Goal: Task Accomplishment & Management: Use online tool/utility

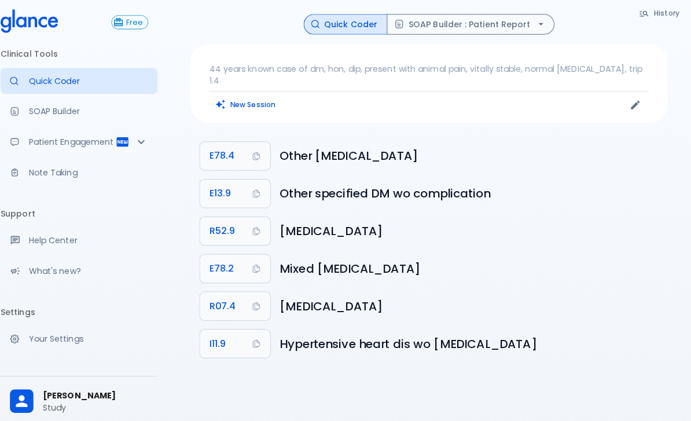
click at [45, 83] on p "Quick Coder" at bounding box center [96, 80] width 118 height 12
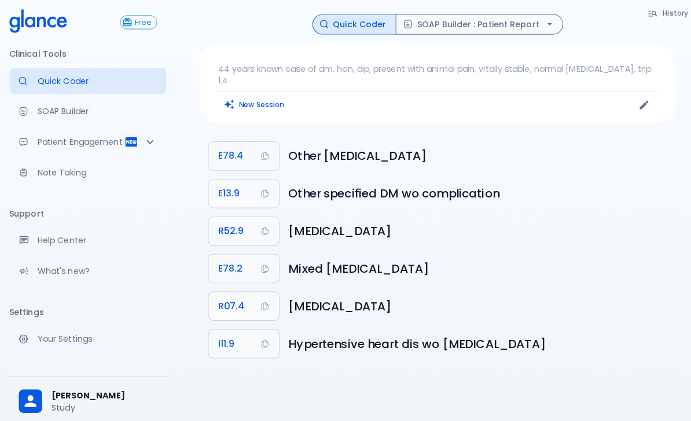
click at [46, 112] on p "SOAP Builder" at bounding box center [96, 110] width 118 height 12
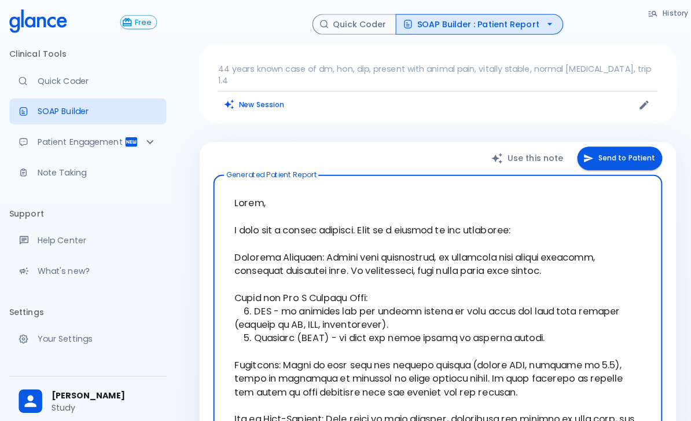
click at [46, 82] on p "Quick Coder" at bounding box center [96, 80] width 118 height 12
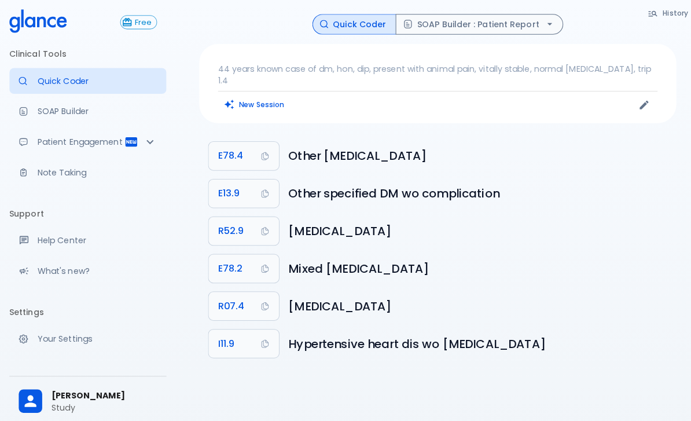
click at [234, 99] on button "New Session" at bounding box center [251, 103] width 72 height 17
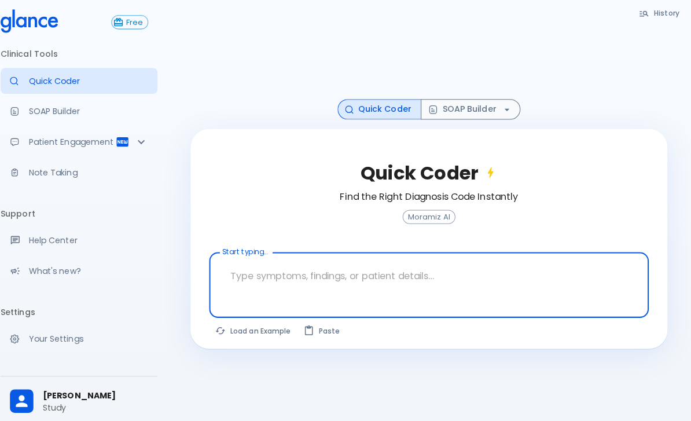
click at [300, 274] on textarea at bounding box center [432, 272] width 418 height 36
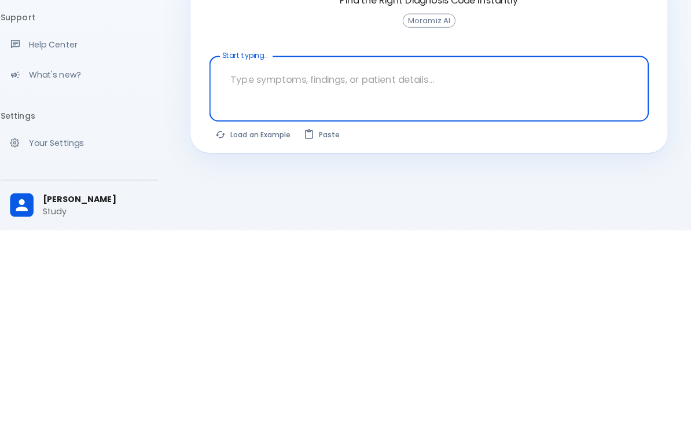
click at [249, 318] on button "Load an Example" at bounding box center [258, 326] width 87 height 17
type textarea "45F with DM2, right foot ulcer, fever, WBC 14K, ESR 80, wound purulent, XR neg …"
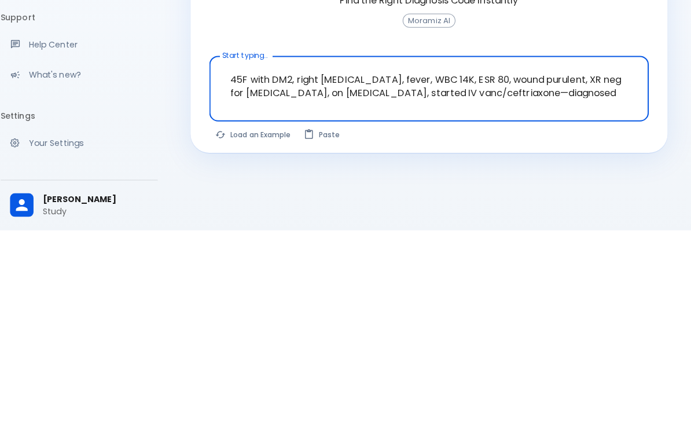
scroll to position [65, 0]
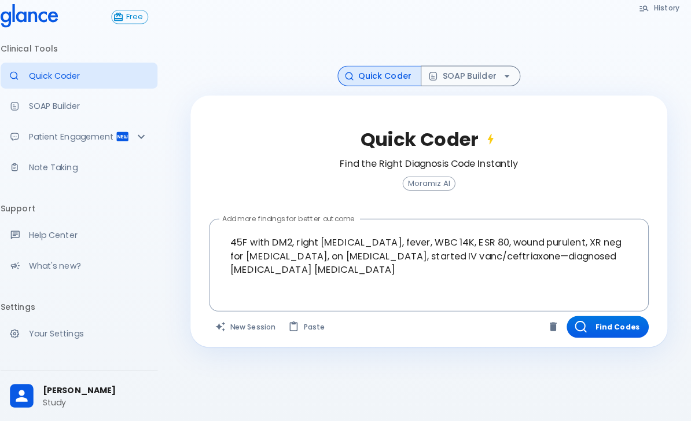
click at [595, 317] on button "Find Codes" at bounding box center [608, 327] width 81 height 21
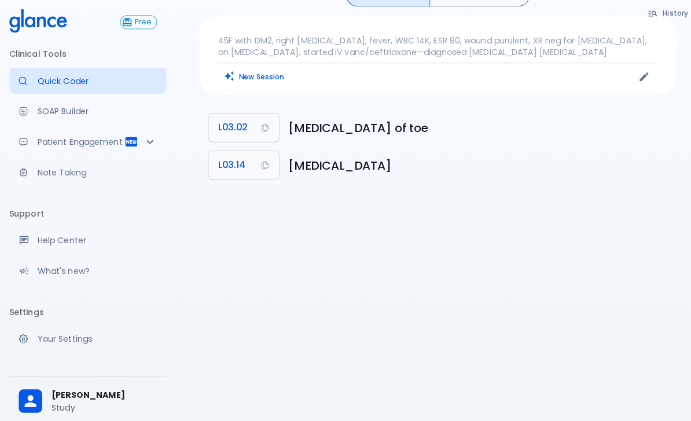
scroll to position [33, 0]
click at [73, 333] on p "Your Settings" at bounding box center [96, 335] width 118 height 12
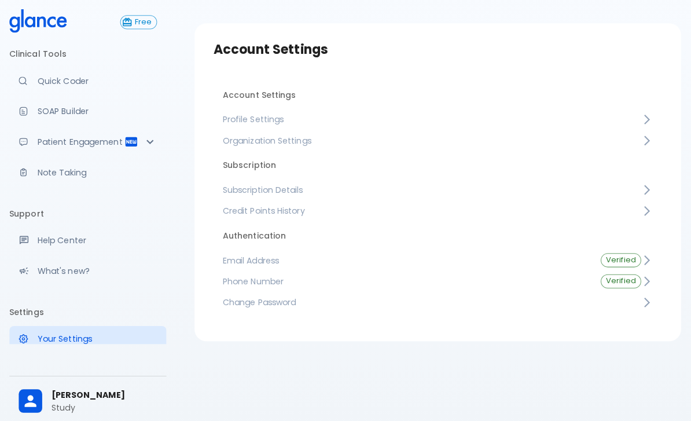
click at [351, 108] on link "Profile Settings" at bounding box center [432, 118] width 443 height 21
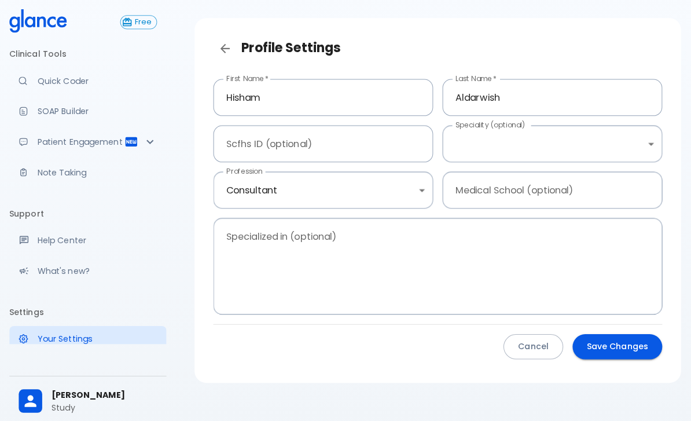
click at [525, 138] on body "↧ pull to refresh ↧ Free Clinical Tools Quick Coder SOAP Builder Patient Engage…" at bounding box center [345, 198] width 691 height 462
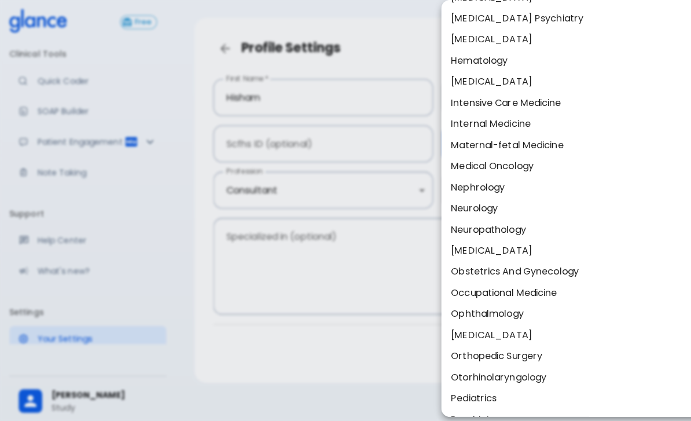
scroll to position [238, 0]
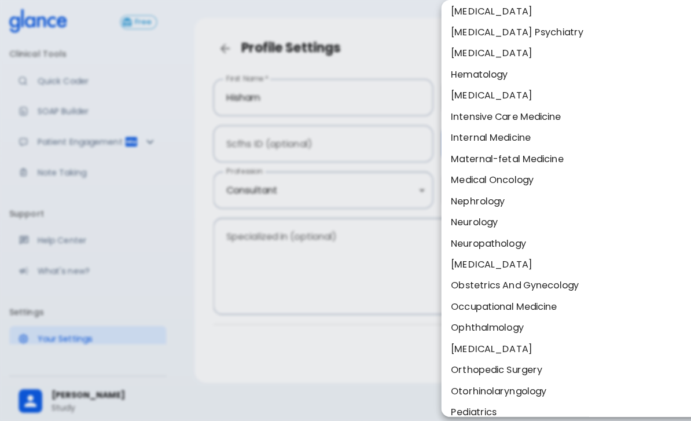
click at [513, 176] on li "Medical Oncology" at bounding box center [569, 177] width 267 height 21
type input "Medical oncology"
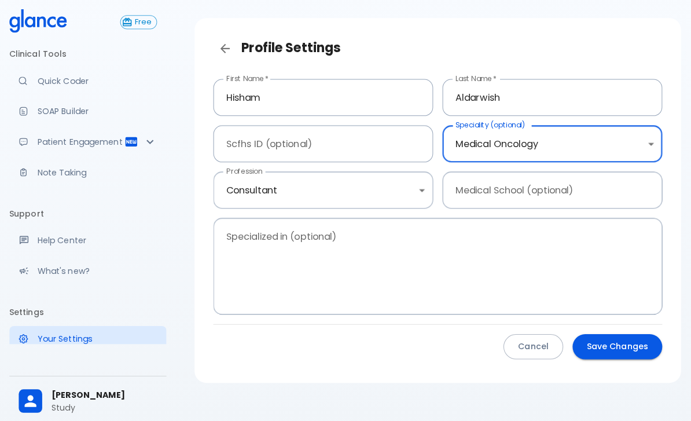
click at [613, 341] on button "Save Changes" at bounding box center [609, 342] width 89 height 25
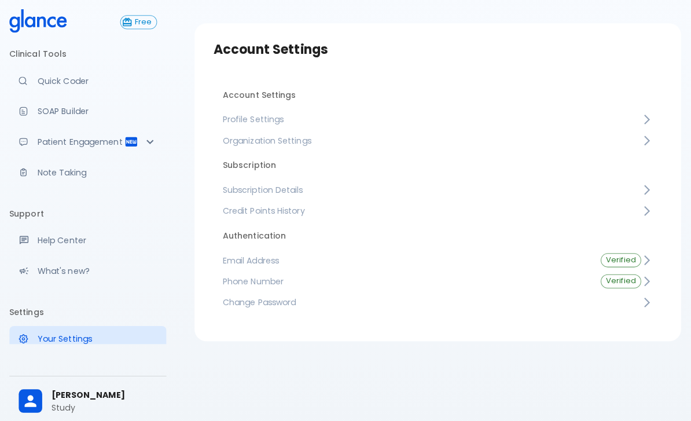
click at [52, 76] on p "Quick Coder" at bounding box center [96, 80] width 118 height 12
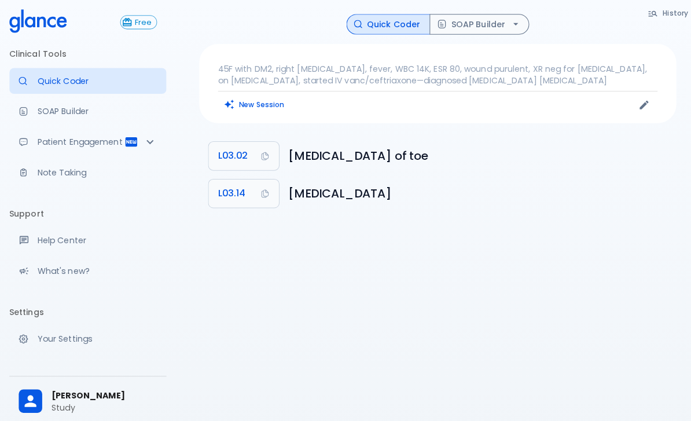
click at [264, 104] on button "New Session" at bounding box center [251, 103] width 72 height 17
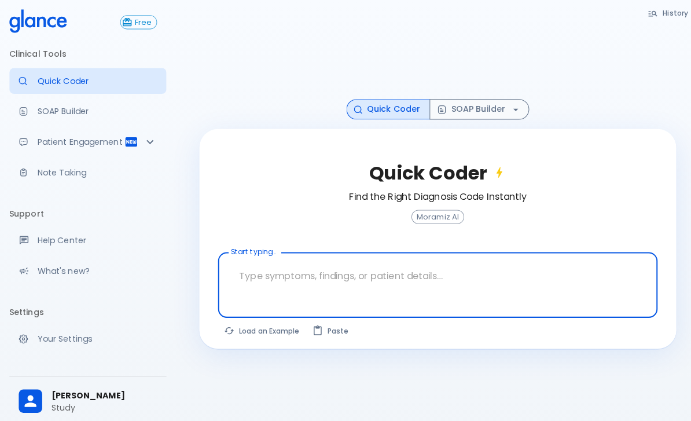
click at [432, 278] on textarea at bounding box center [432, 272] width 418 height 36
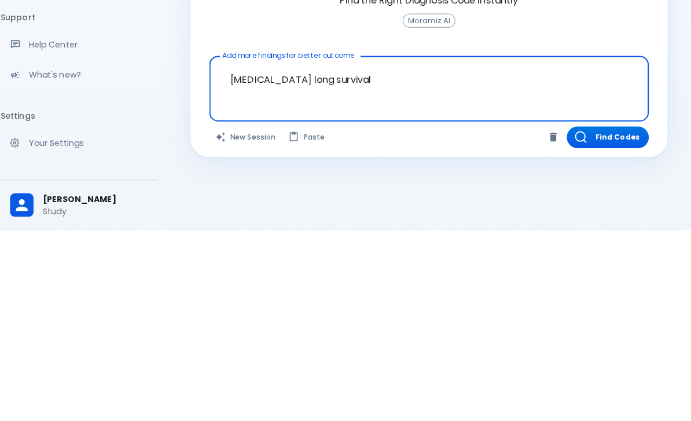
type textarea "Gastric carcinoma long survival"
click at [613, 318] on button "Find Codes" at bounding box center [608, 328] width 81 height 21
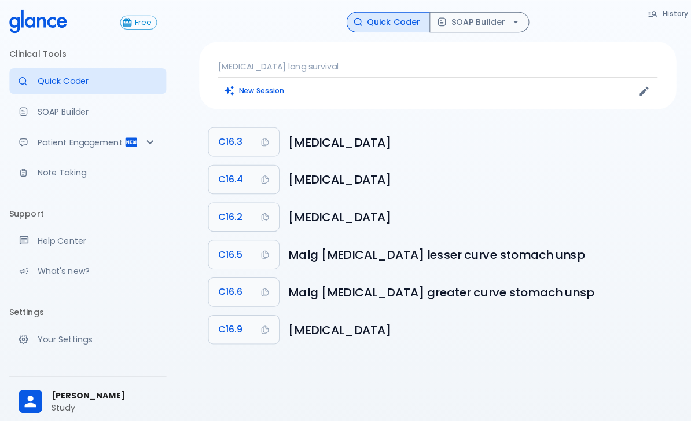
scroll to position [9, 0]
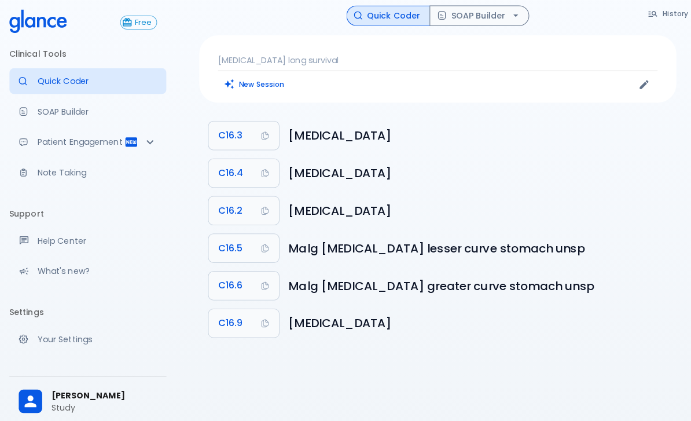
click at [402, 139] on h6 "Malignant neoplasm of pyloric antrum" at bounding box center [472, 133] width 374 height 19
click at [398, 136] on h6 "Malignant neoplasm of pyloric antrum" at bounding box center [472, 133] width 374 height 19
click at [386, 142] on h6 "Malignant neoplasm of pyloric antrum" at bounding box center [472, 133] width 374 height 19
click at [389, 135] on h6 "Malignant neoplasm of pyloric antrum" at bounding box center [472, 133] width 374 height 19
click at [383, 137] on h6 "Malignant neoplasm of pyloric antrum" at bounding box center [472, 133] width 374 height 19
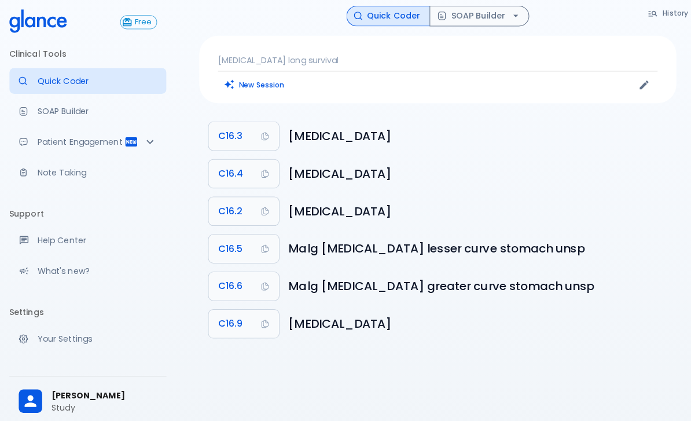
scroll to position [0, 0]
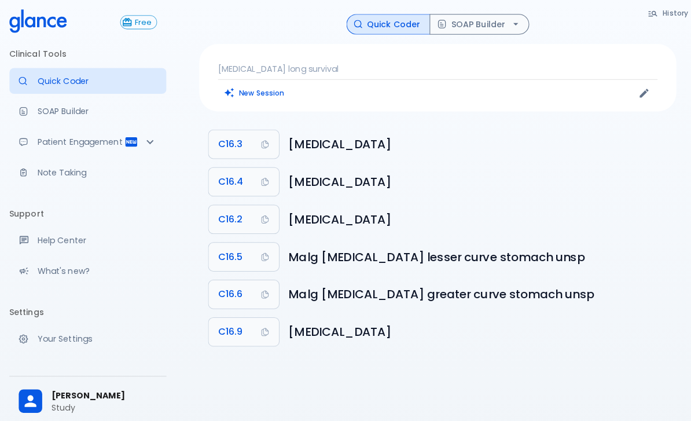
click at [480, 22] on button "SOAP Builder" at bounding box center [473, 24] width 98 height 20
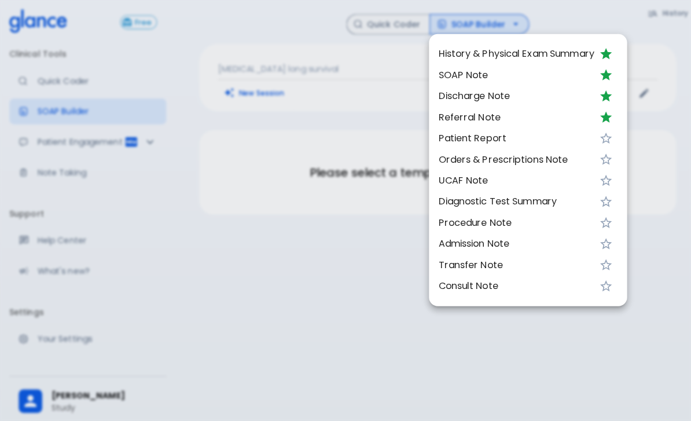
click at [458, 72] on span "SOAP Note" at bounding box center [510, 74] width 154 height 14
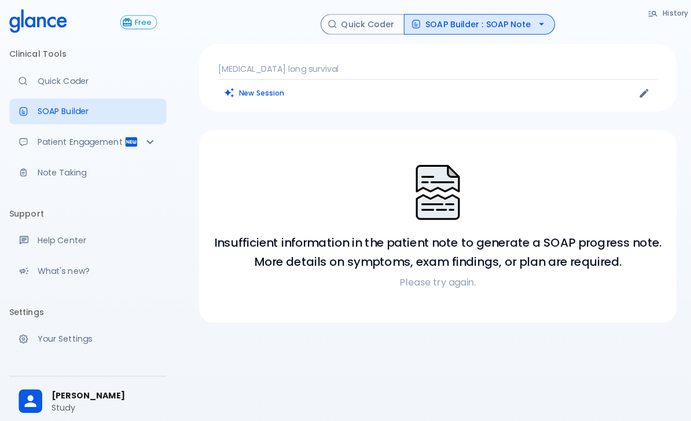
click at [60, 167] on p "Note Taking" at bounding box center [96, 170] width 118 height 12
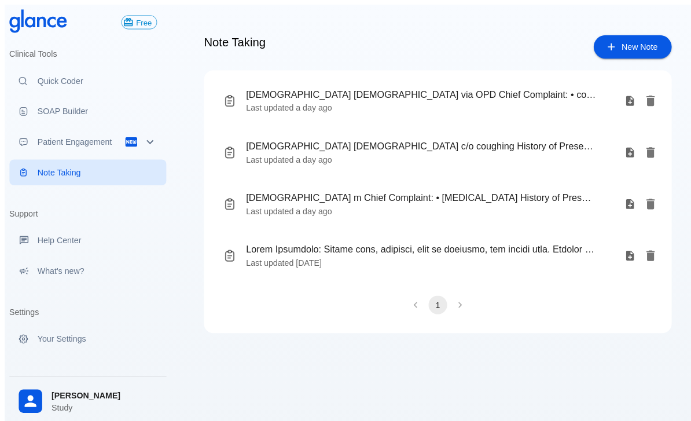
click at [426, 87] on span "[DEMOGRAPHIC_DATA] [DEMOGRAPHIC_DATA] via OPD Chief Complaint: • coughing • Sor…" at bounding box center [415, 94] width 345 height 14
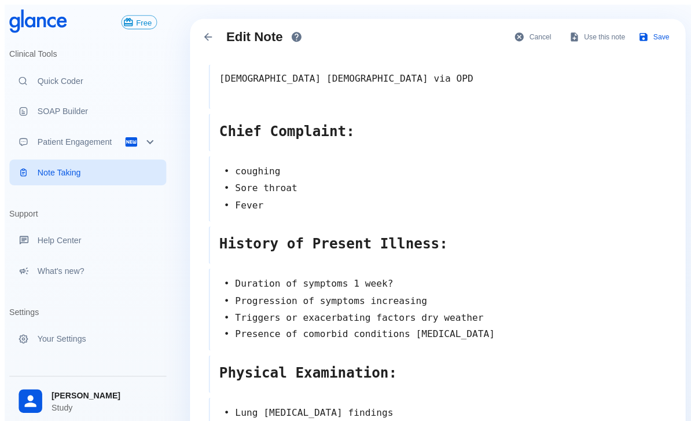
click at [55, 80] on p "Quick Coder" at bounding box center [96, 80] width 118 height 12
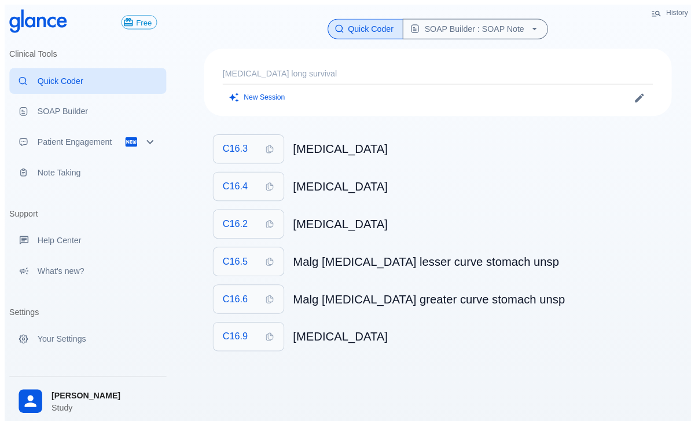
click at [574, 68] on p "[MEDICAL_DATA] long survival" at bounding box center [432, 73] width 425 height 12
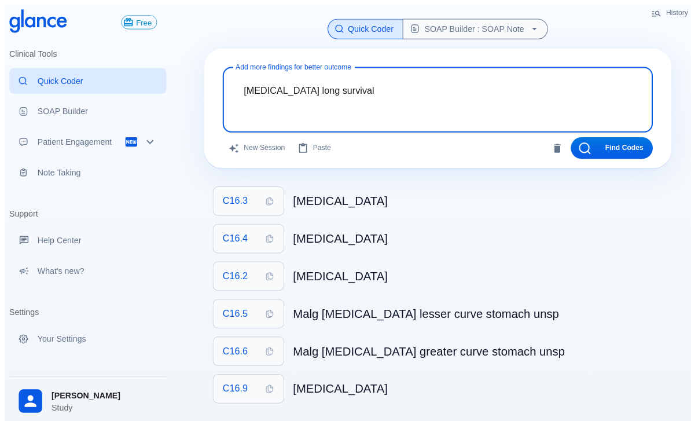
click at [580, 88] on textarea "[MEDICAL_DATA] long survival" at bounding box center [432, 89] width 408 height 36
click at [442, 87] on textarea "Gastric carcinoma long survival" at bounding box center [432, 89] width 408 height 36
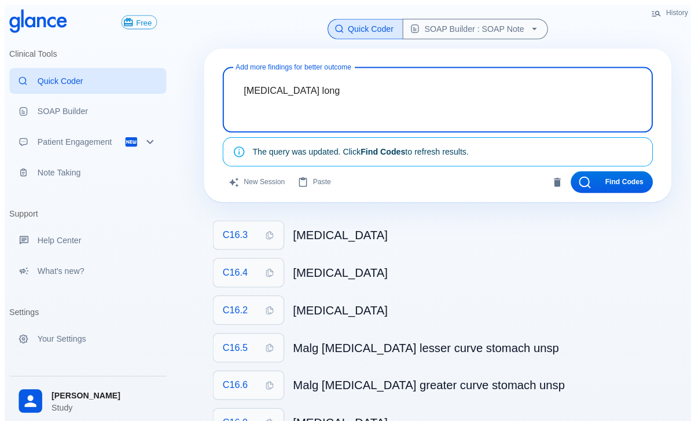
click at [439, 96] on textarea "Gastric carcinoma long" at bounding box center [432, 89] width 408 height 36
type textarea "Gastric carcinoma long"
click at [248, 176] on button "New Session" at bounding box center [254, 179] width 68 height 21
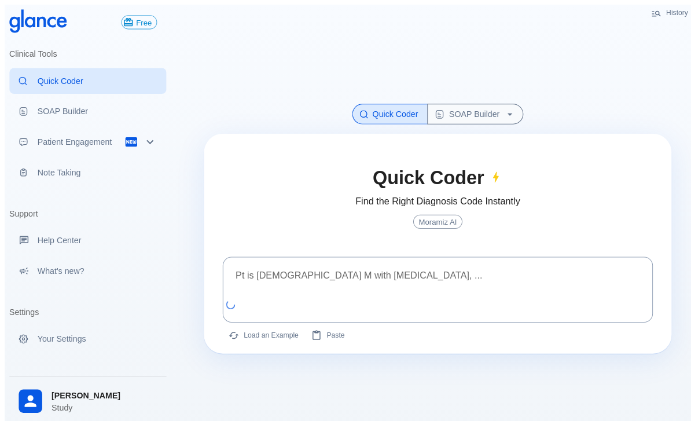
click at [319, 279] on textarea at bounding box center [432, 277] width 408 height 36
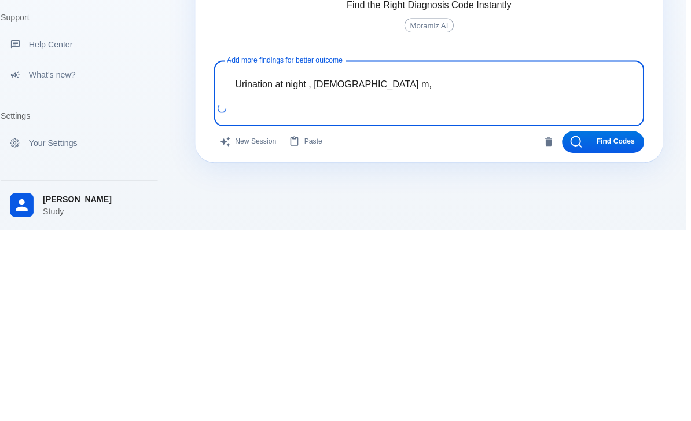
type textarea "Urination at night , 55 yo m,"
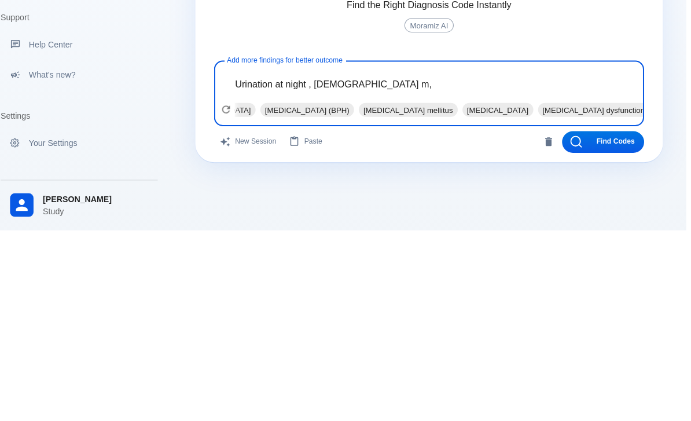
scroll to position [0, 204]
click at [604, 323] on button "Find Codes" at bounding box center [604, 333] width 81 height 21
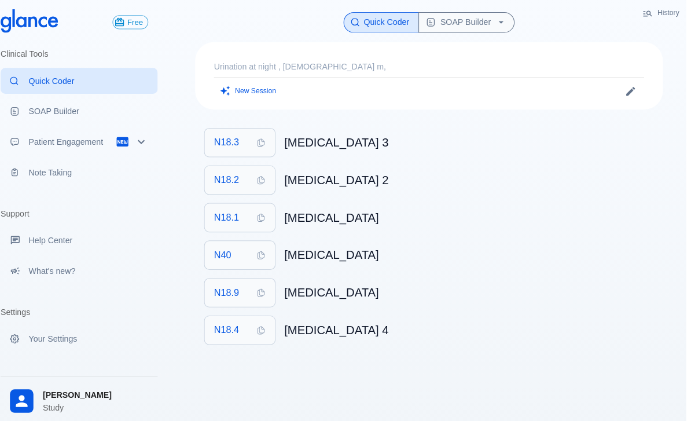
scroll to position [0, 0]
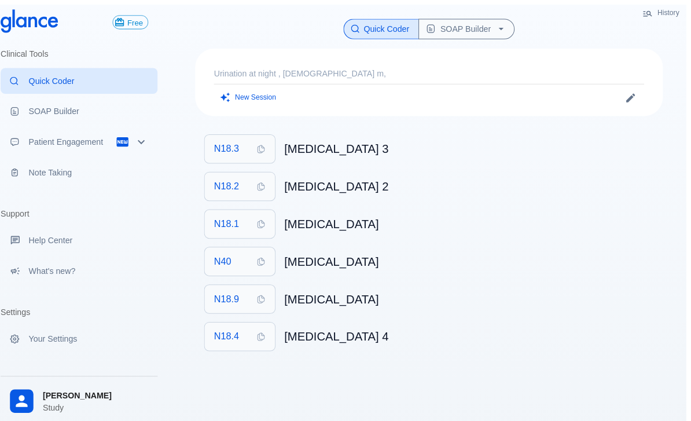
click at [440, 67] on p "Urination at night , 55 yo m," at bounding box center [432, 73] width 425 height 12
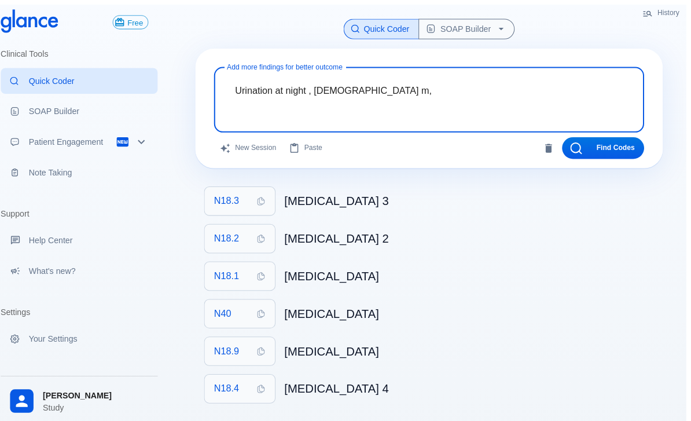
click at [455, 88] on textarea "Urination at night , 55 yo m," at bounding box center [432, 89] width 408 height 36
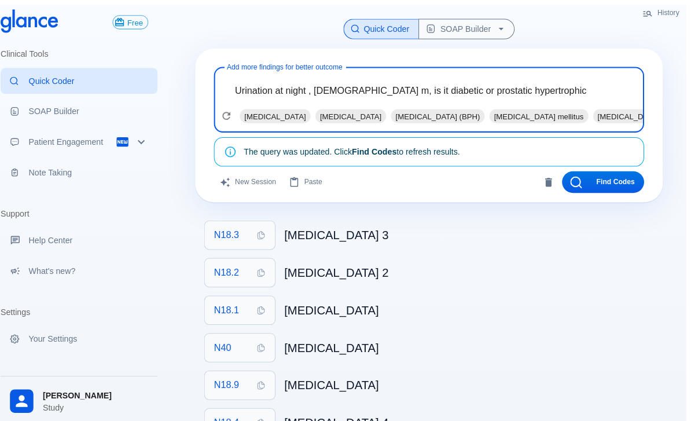
click at [554, 90] on textarea "Urination at night , 55 yo m, is it diabetic or prostatic hypertrophic" at bounding box center [432, 89] width 408 height 36
click at [425, 83] on textarea "Urination at night , 55 yo m, is it diabetic or prostatic hypertrophic" at bounding box center [432, 89] width 408 height 36
click at [422, 87] on textarea "Urination at night , 55 yo m, is it diabetic or prostatic hypertrophic" at bounding box center [432, 89] width 408 height 36
click at [483, 80] on textarea "Urination at night , 55 yo m, prostatic hypertrophic" at bounding box center [432, 89] width 408 height 36
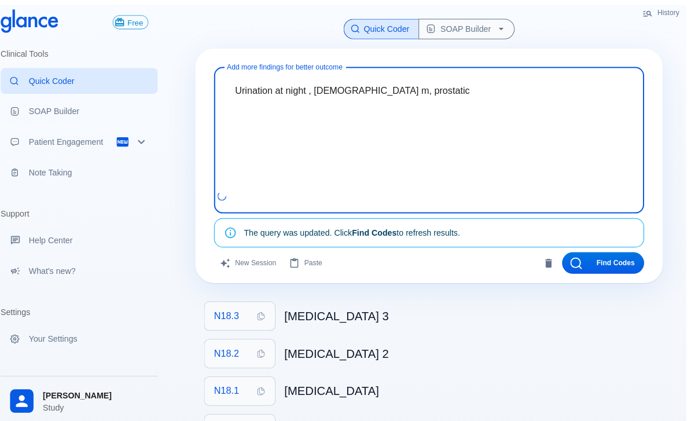
click at [413, 80] on textarea "Urination at night , 55 yo m, prostatic" at bounding box center [432, 129] width 408 height 116
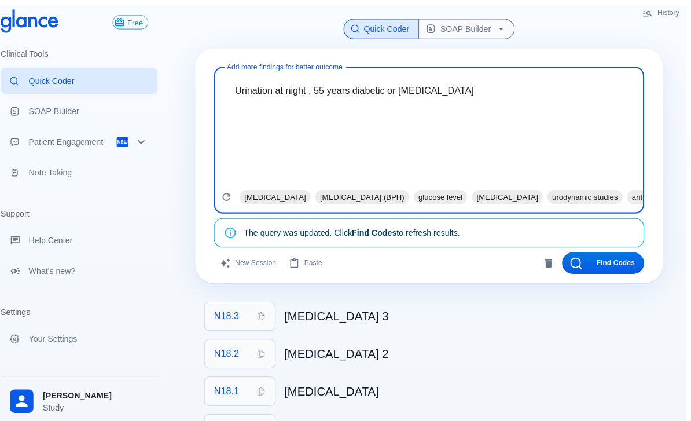
type textarea "Urination at night , 55 years diabetic or prostatic hypertrophy"
click at [470, 29] on button "SOAP Builder" at bounding box center [469, 29] width 95 height 20
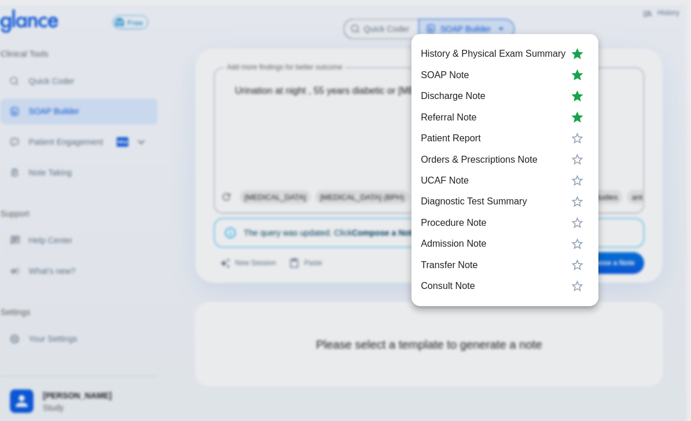
click at [330, 145] on div at bounding box center [345, 210] width 691 height 421
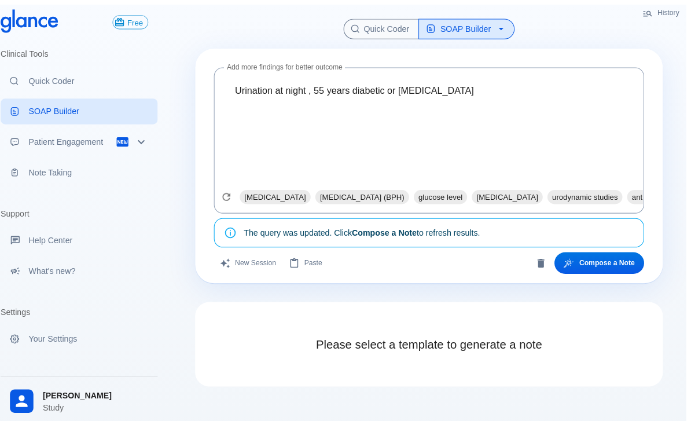
click at [594, 260] on button "Compose a Note" at bounding box center [600, 259] width 89 height 21
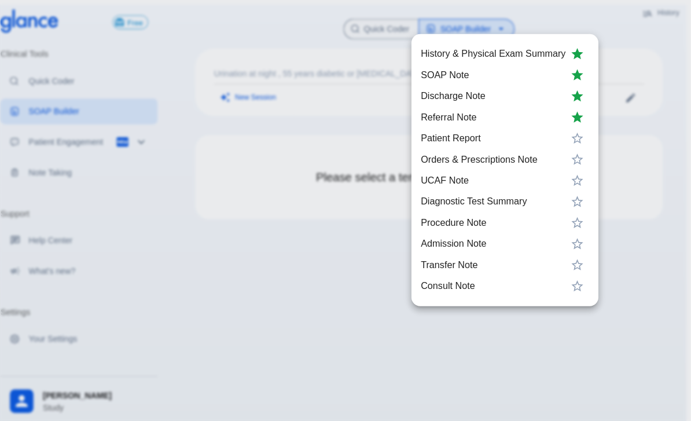
click at [257, 216] on div at bounding box center [345, 210] width 691 height 421
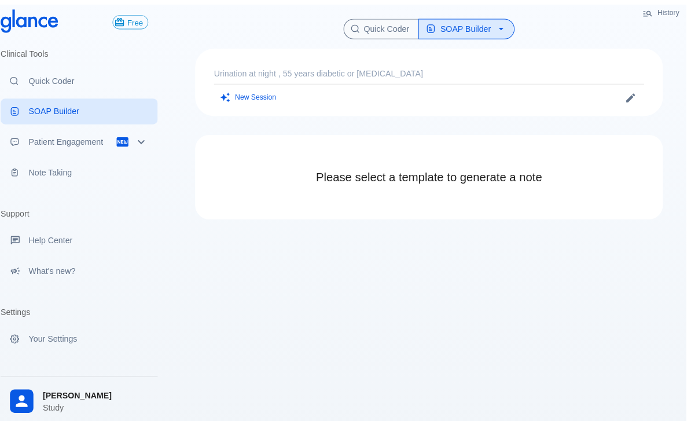
click at [485, 26] on button "SOAP Builder" at bounding box center [469, 29] width 95 height 20
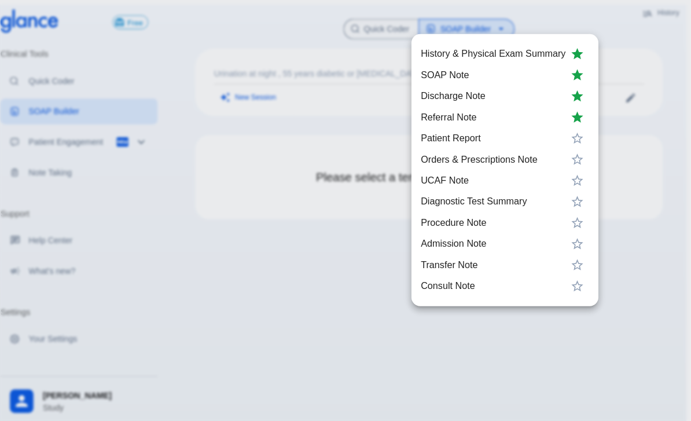
click at [459, 75] on span "SOAP Note" at bounding box center [495, 74] width 143 height 14
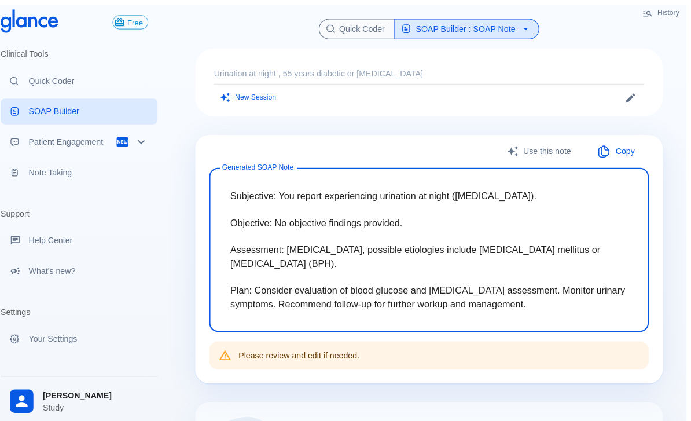
click at [517, 28] on button "SOAP Builder : SOAP Note" at bounding box center [468, 29] width 143 height 20
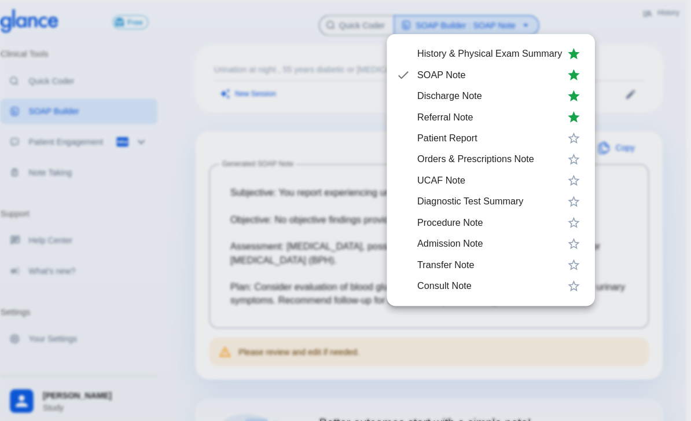
scroll to position [5, 0]
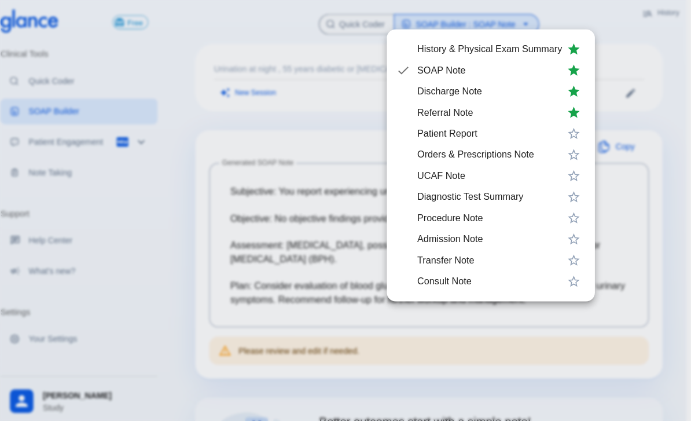
click at [503, 242] on span "Admission Note" at bounding box center [492, 236] width 143 height 14
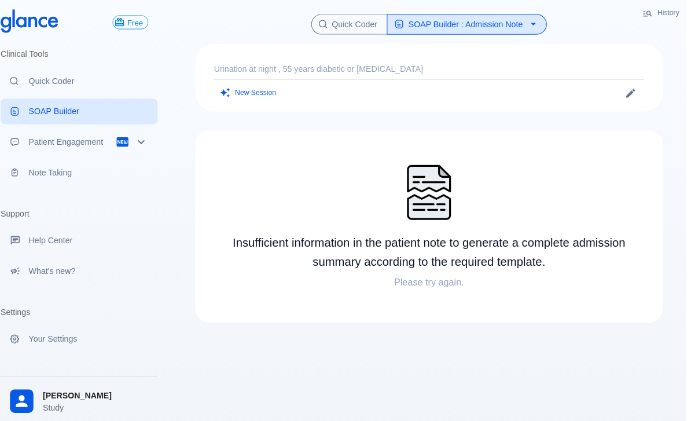
click at [109, 145] on p "Patient Engagement" at bounding box center [80, 140] width 86 height 12
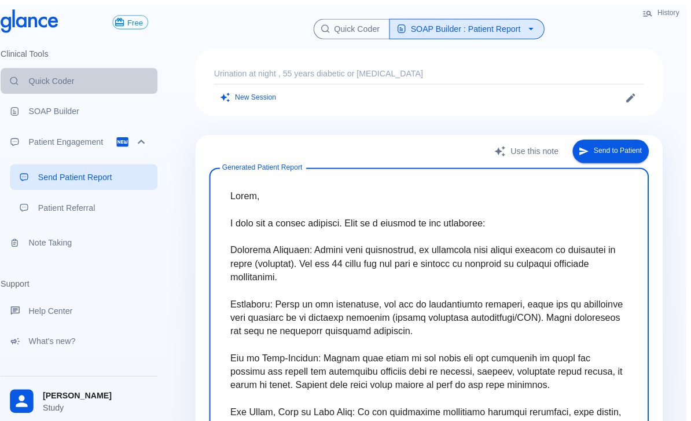
click at [51, 81] on p "Quick Coder" at bounding box center [96, 80] width 118 height 12
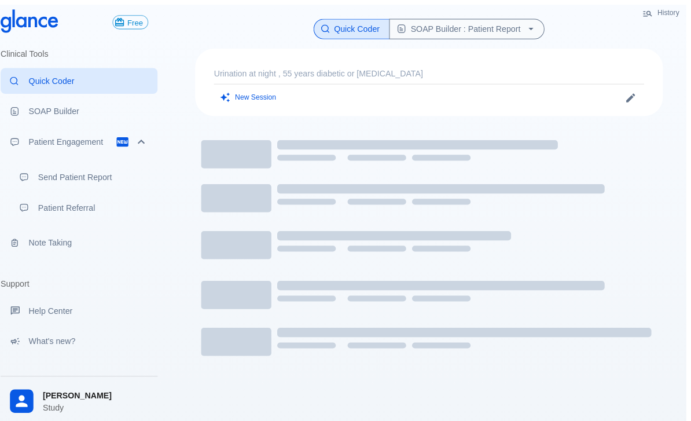
click at [248, 90] on button "New Session" at bounding box center [254, 96] width 68 height 17
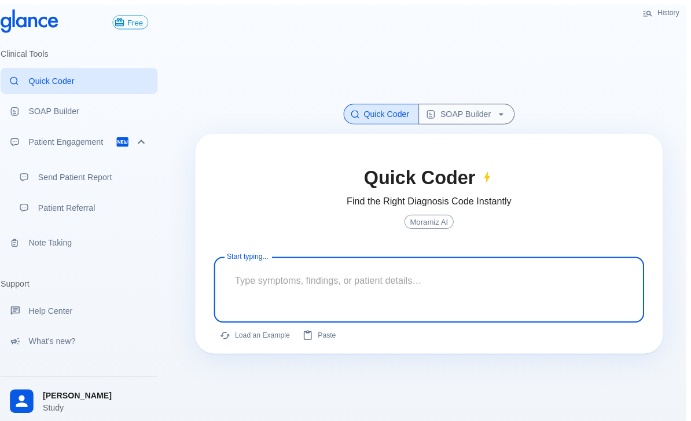
scroll to position [33, 0]
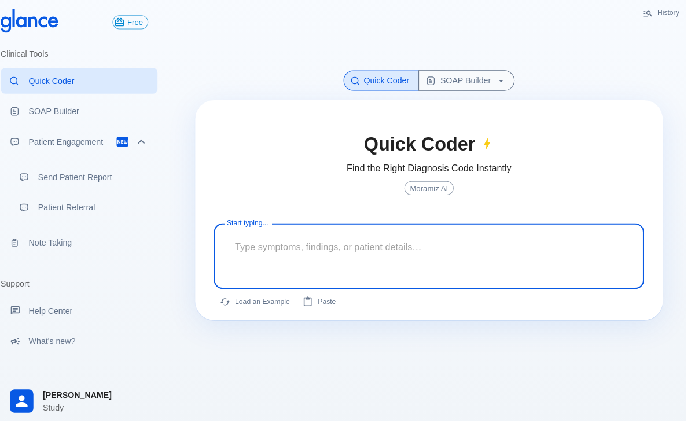
click at [249, 300] on button "Load an Example" at bounding box center [261, 298] width 82 height 17
type textarea "62M, HTN, acute tearing [MEDICAL_DATA] to back, BP 170/95, asymmetric pulses, C…"
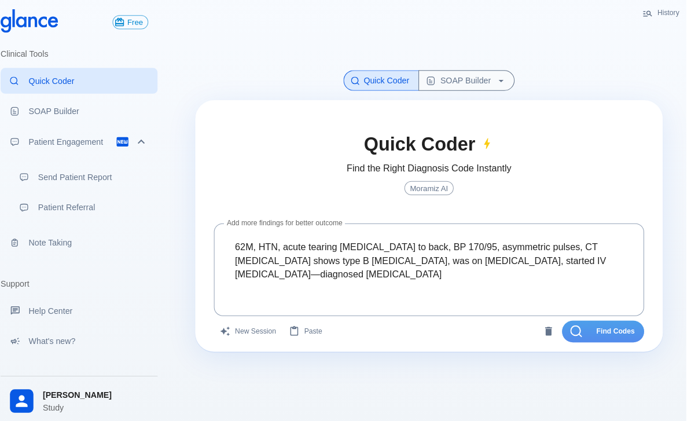
click at [615, 329] on button "Find Codes" at bounding box center [604, 326] width 81 height 21
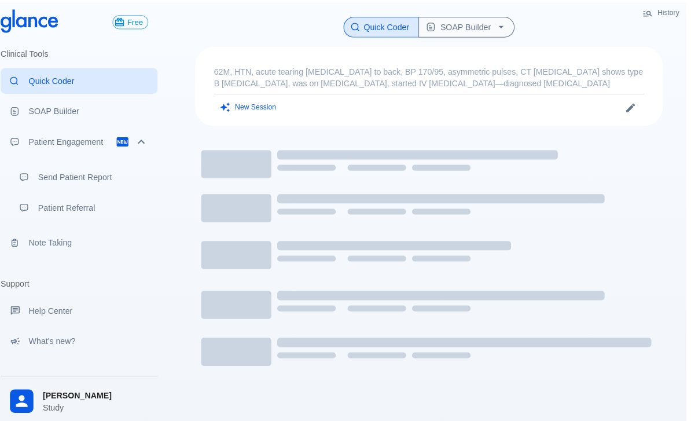
scroll to position [0, 0]
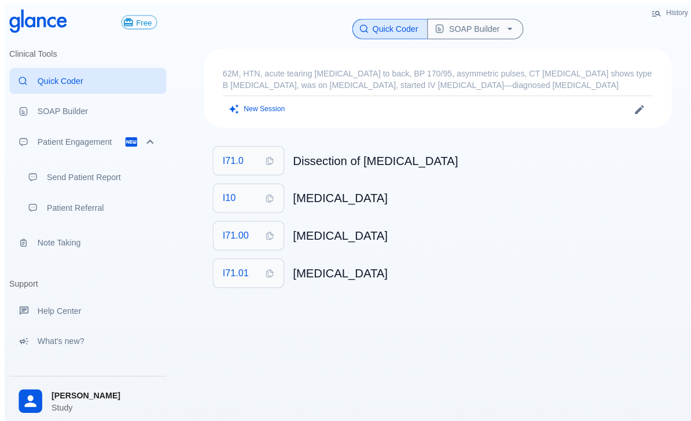
click at [294, 67] on p "62M, HTN, acute tearing [MEDICAL_DATA] to back, BP 170/95, asymmetric pulses, C…" at bounding box center [432, 78] width 425 height 23
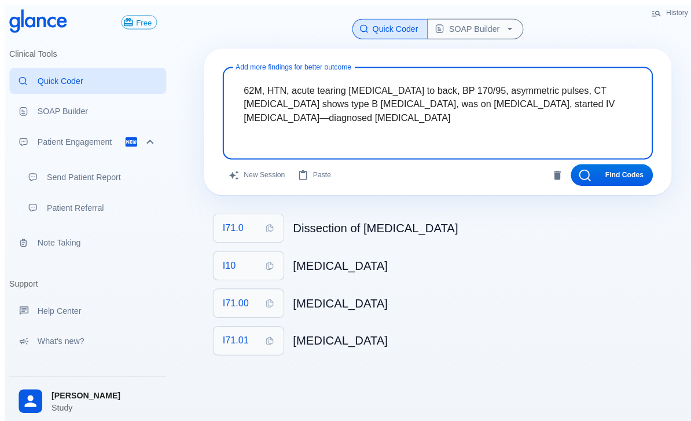
click at [478, 20] on button "SOAP Builder" at bounding box center [469, 29] width 95 height 20
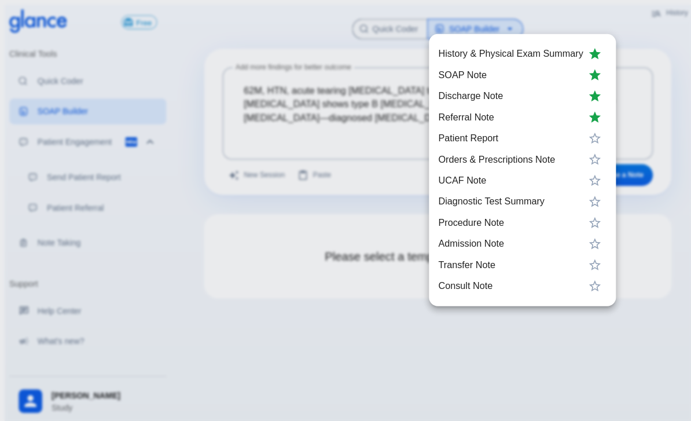
click at [460, 68] on span "SOAP Note" at bounding box center [504, 74] width 143 height 14
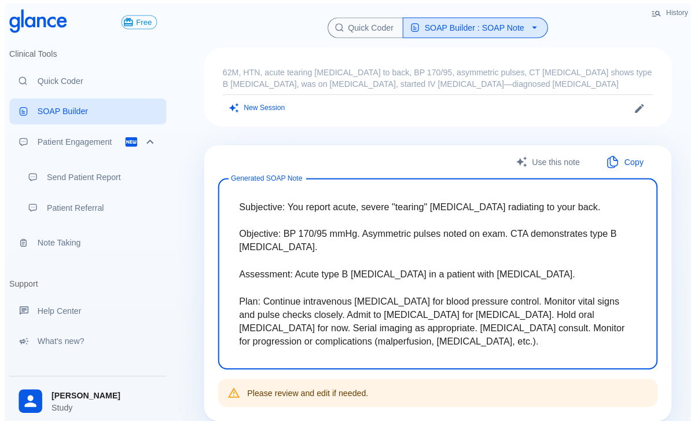
scroll to position [5, 0]
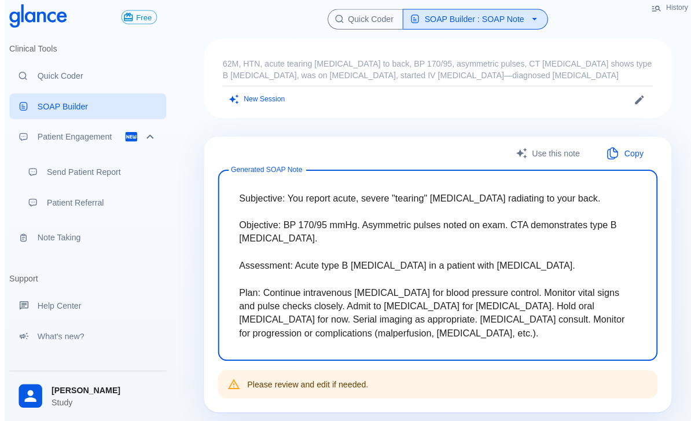
click at [503, 14] on button "SOAP Builder : SOAP Note" at bounding box center [468, 24] width 143 height 20
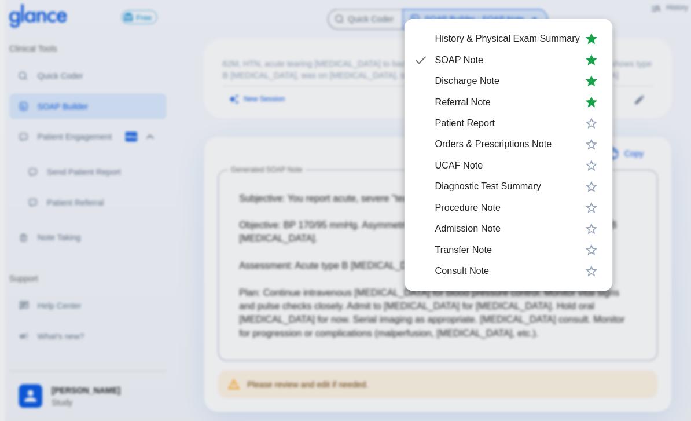
click at [282, 261] on div at bounding box center [345, 210] width 691 height 421
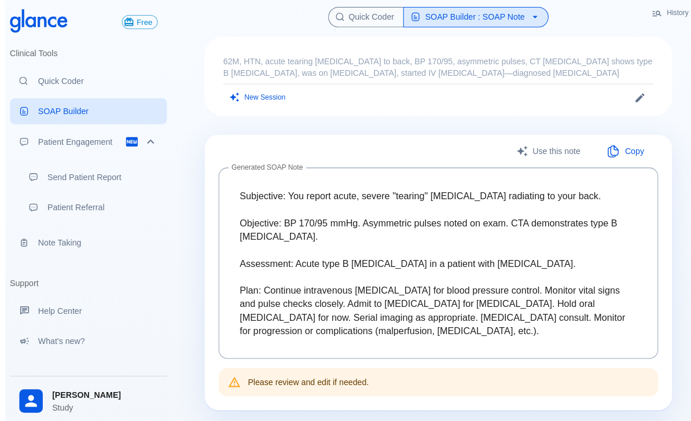
scroll to position [12, 0]
click at [101, 135] on p "Patient Engagement" at bounding box center [80, 140] width 86 height 12
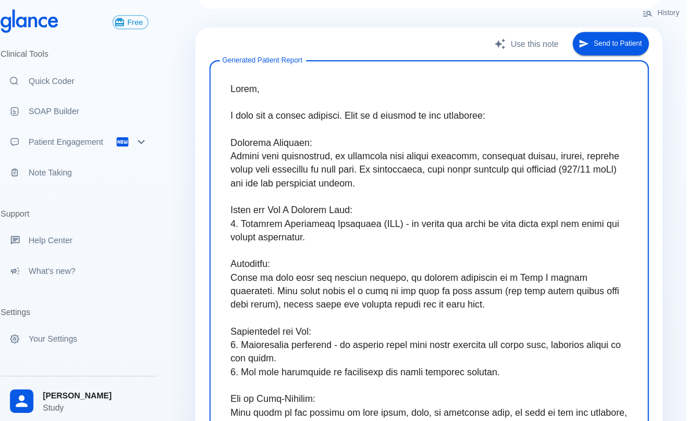
scroll to position [118, 0]
click at [607, 42] on button "Send to Patient" at bounding box center [611, 43] width 75 height 24
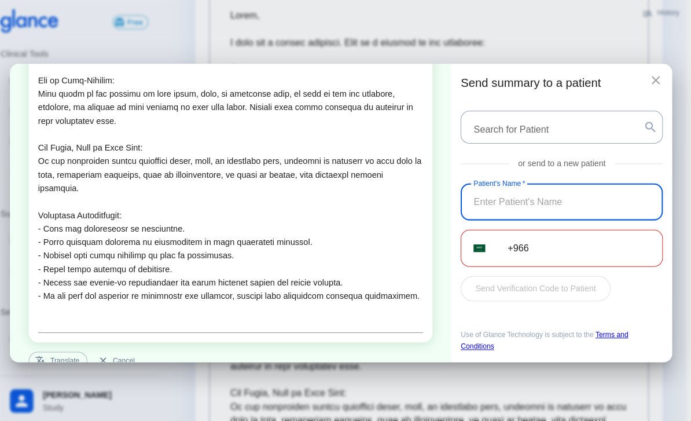
scroll to position [338, 0]
click at [67, 359] on button "Translate" at bounding box center [66, 357] width 58 height 18
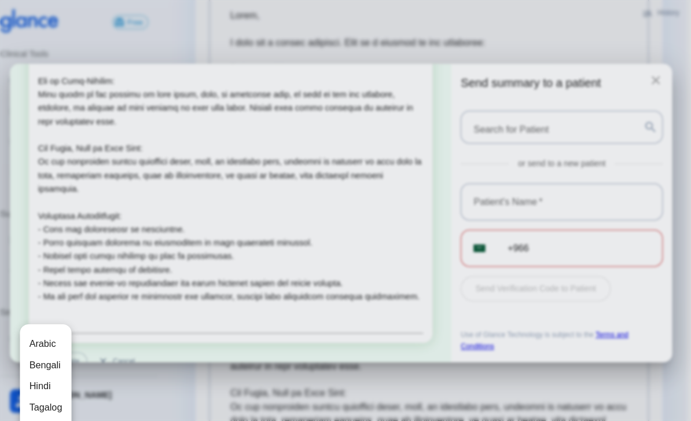
click at [181, 212] on div at bounding box center [345, 210] width 691 height 421
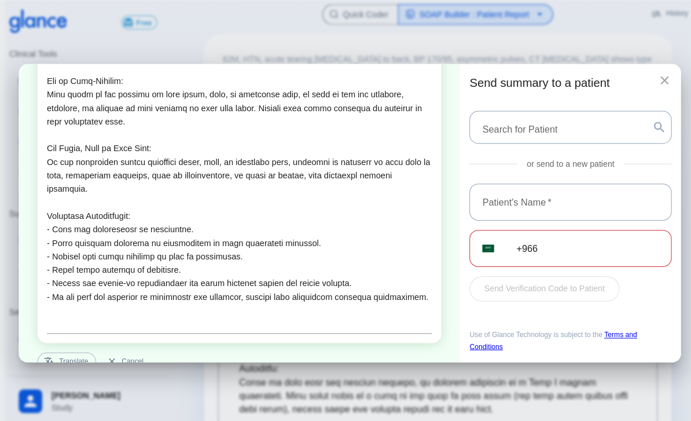
scroll to position [0, 0]
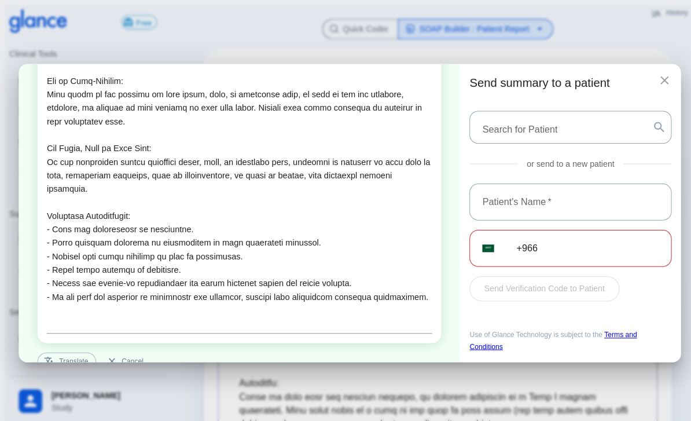
click at [660, 72] on icon "button" at bounding box center [656, 79] width 14 height 14
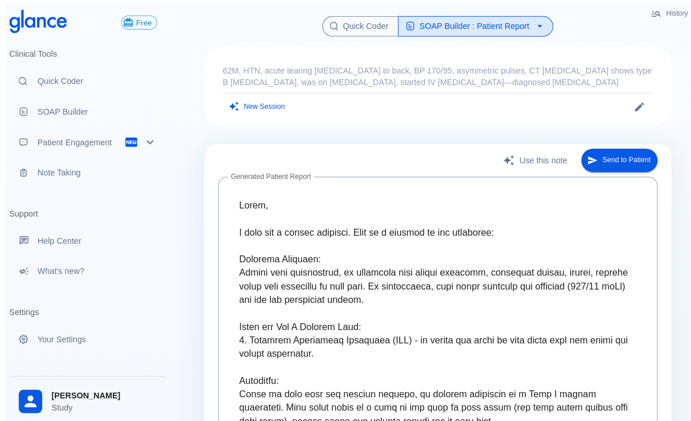
scroll to position [3, 0]
click at [67, 163] on link "Note Taking" at bounding box center [86, 169] width 155 height 25
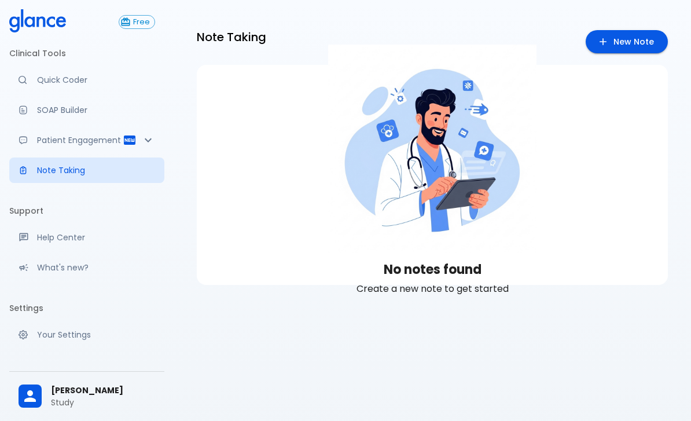
scroll to position [34, 6]
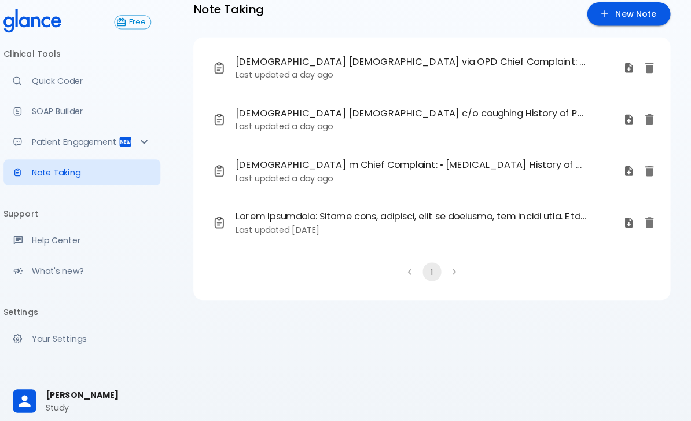
click at [345, 119] on p "Last updated a day ago" at bounding box center [425, 125] width 374 height 12
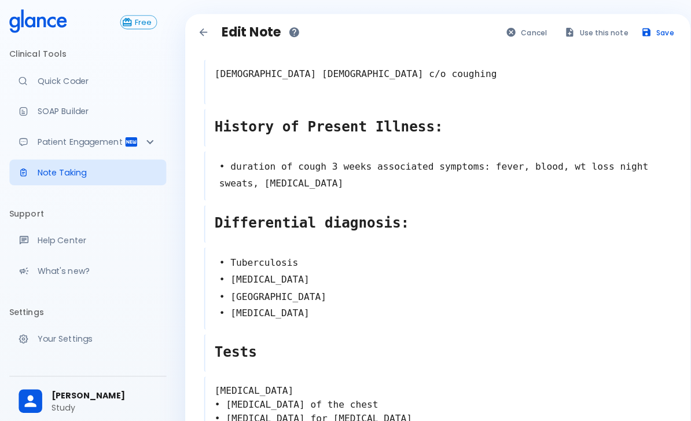
click at [588, 30] on button "Use this note" at bounding box center [589, 32] width 76 height 17
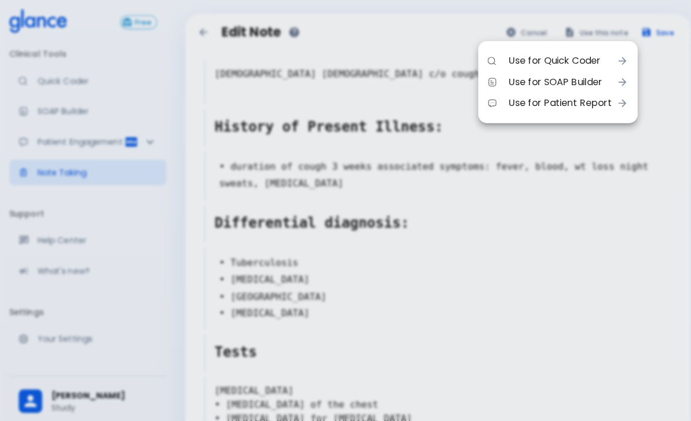
click at [531, 72] on li "Use for SOAP Builder" at bounding box center [550, 81] width 157 height 21
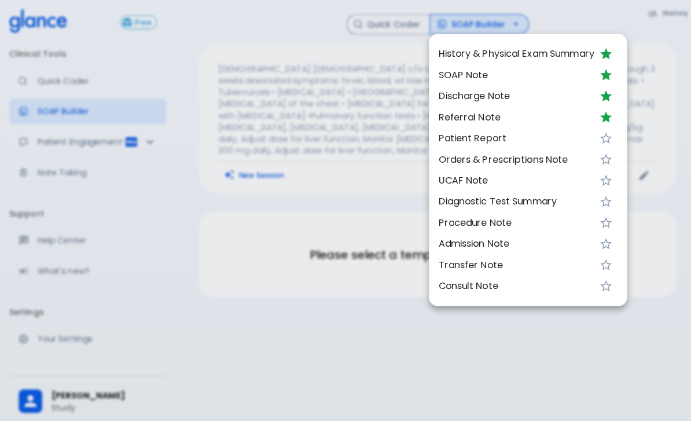
click at [464, 67] on span "SOAP Note" at bounding box center [510, 74] width 154 height 14
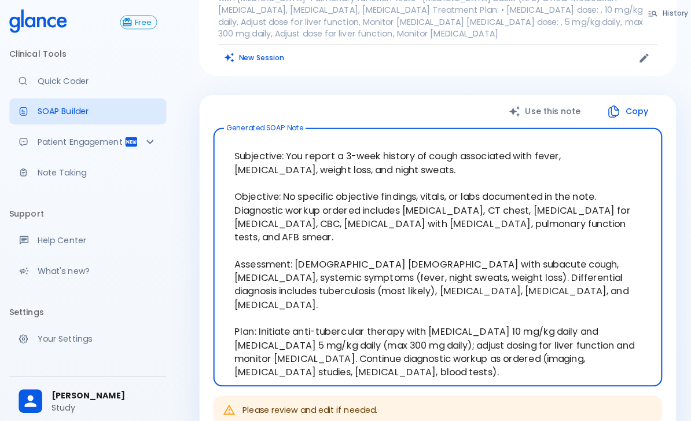
scroll to position [119, 0]
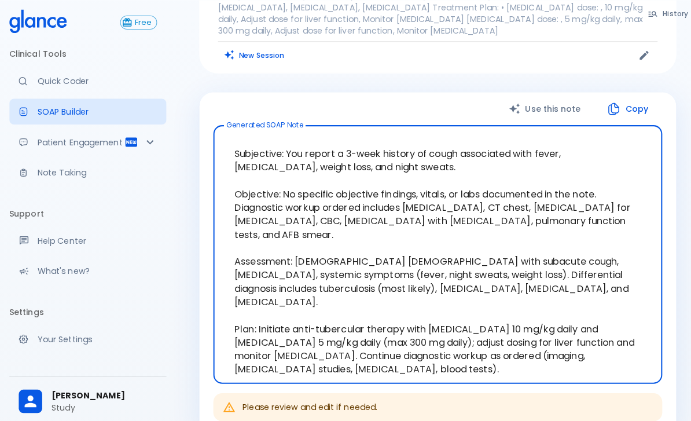
click at [616, 95] on button "Copy" at bounding box center [620, 107] width 67 height 24
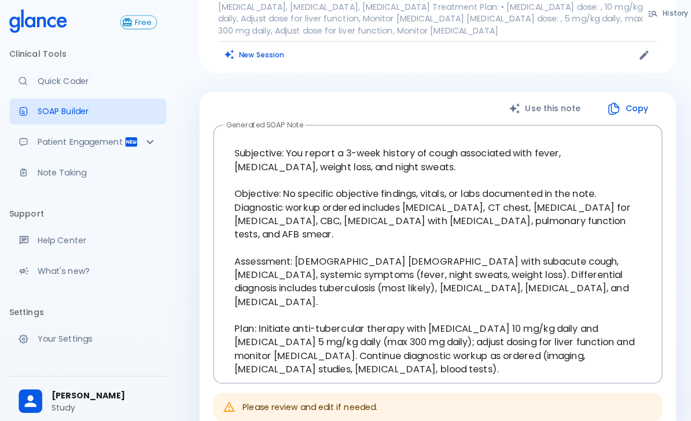
click at [71, 135] on p "Patient Engagement" at bounding box center [80, 140] width 86 height 12
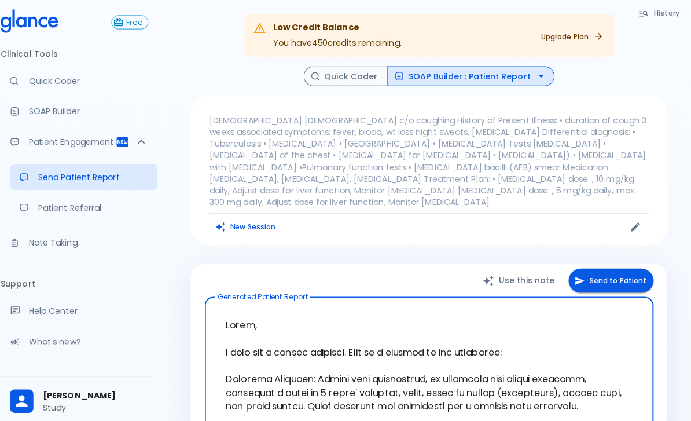
click at [39, 82] on p "Quick Coder" at bounding box center [96, 80] width 118 height 12
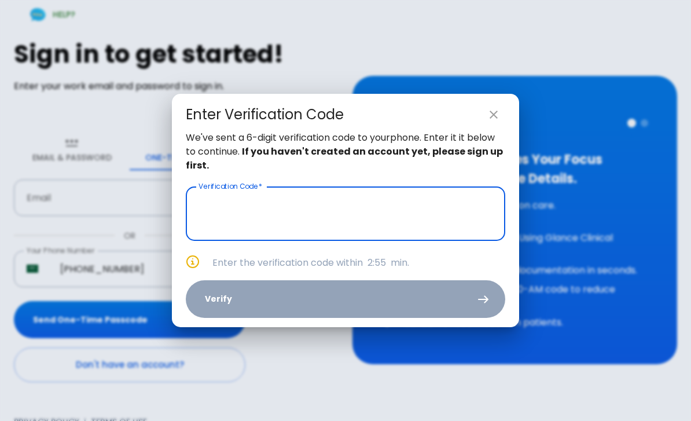
scroll to position [28, 0]
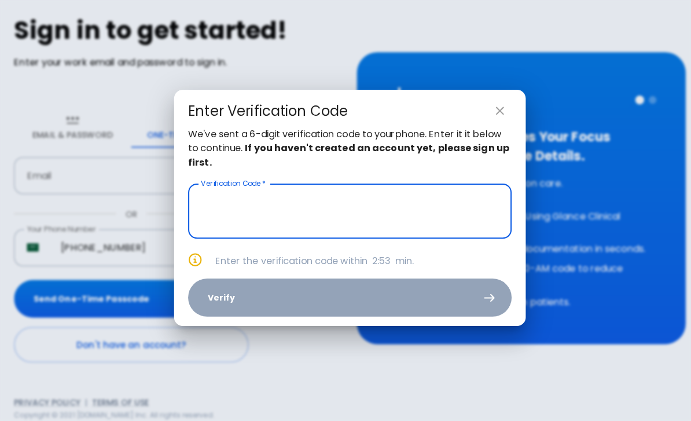
click at [392, 194] on input "text" at bounding box center [345, 213] width 319 height 54
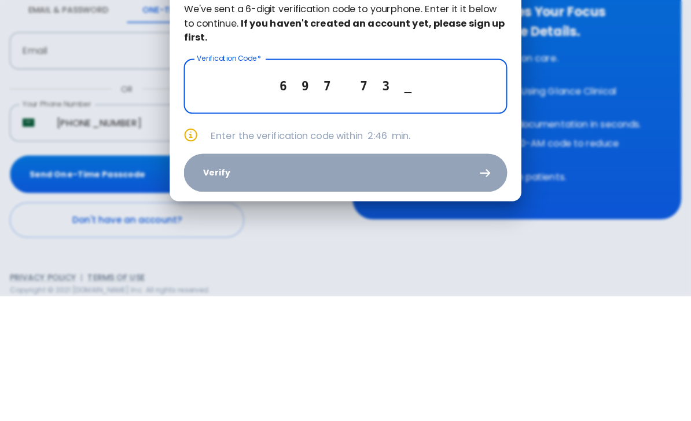
type input "6 9 7 7 3 0"
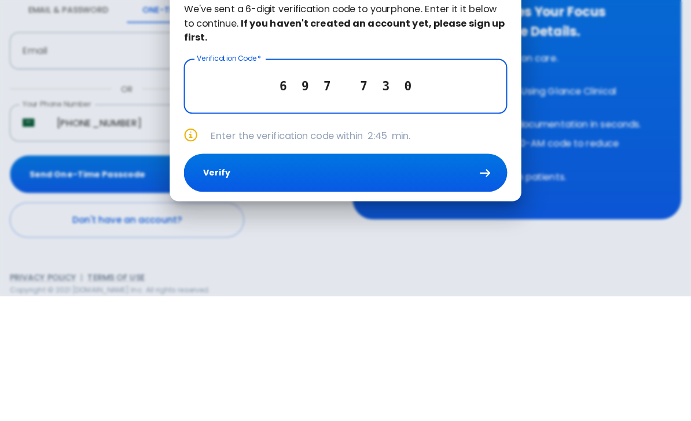
click at [451, 280] on button "Verify" at bounding box center [345, 299] width 319 height 38
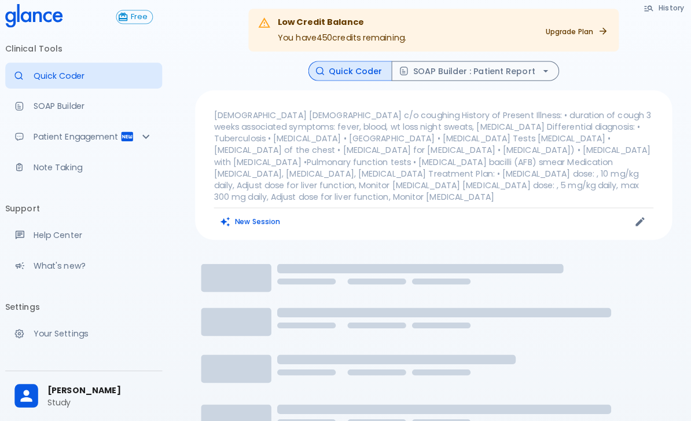
click at [86, 79] on p "Quick Coder" at bounding box center [96, 80] width 118 height 12
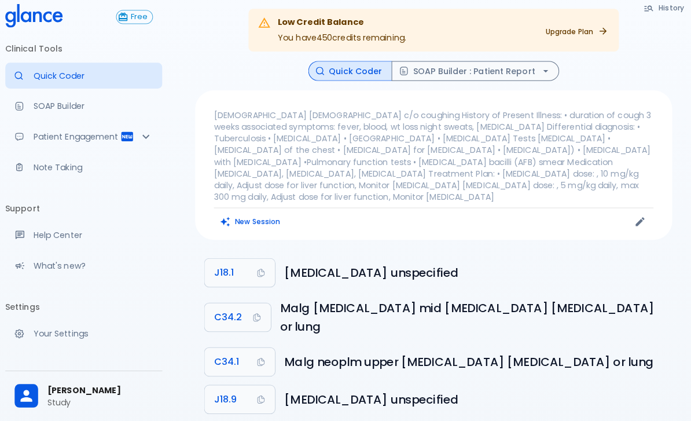
click at [252, 215] on button "New Session" at bounding box center [251, 223] width 72 height 17
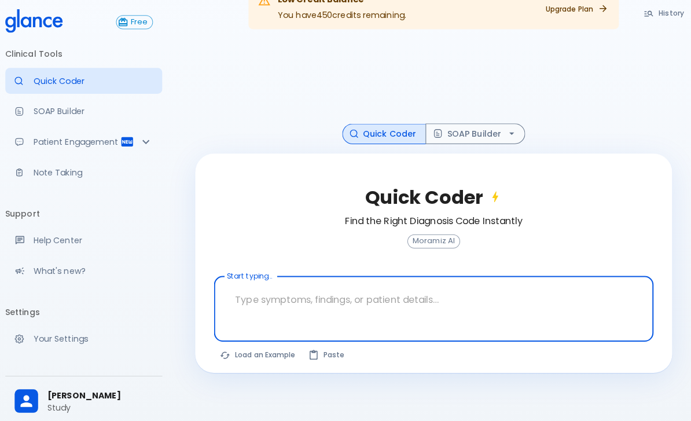
scroll to position [33, 0]
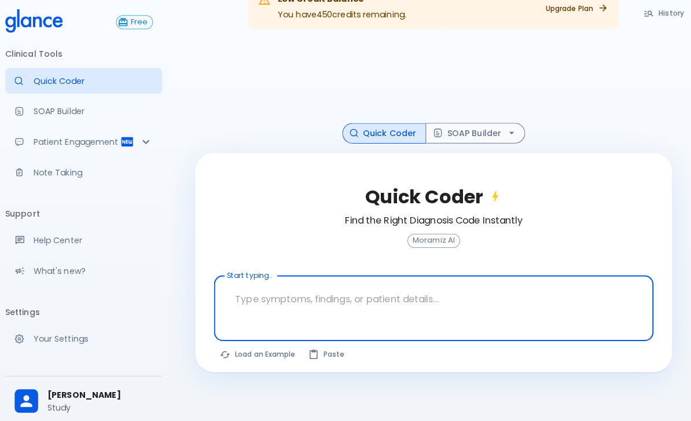
click at [246, 352] on button "Load an Example" at bounding box center [258, 349] width 87 height 17
type textarea "62M, HTN, acute tearing chest pain to back, BP 170/95, asymmetric pulses, CT an…"
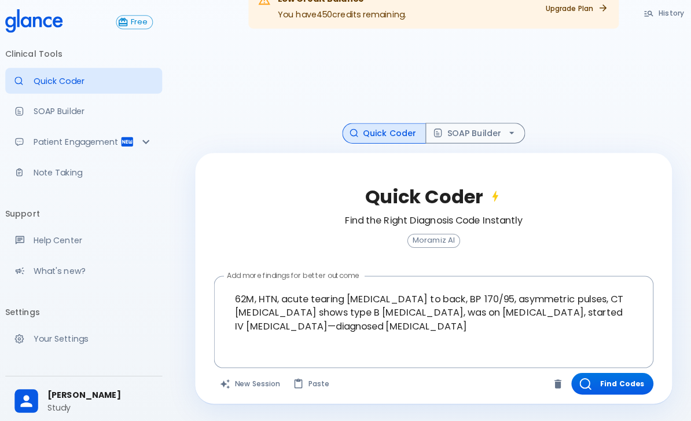
click at [610, 378] on button "Find Codes" at bounding box center [608, 378] width 81 height 21
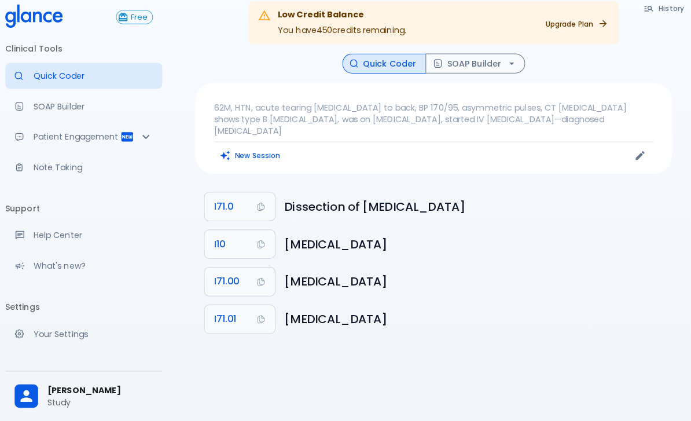
scroll to position [0, 0]
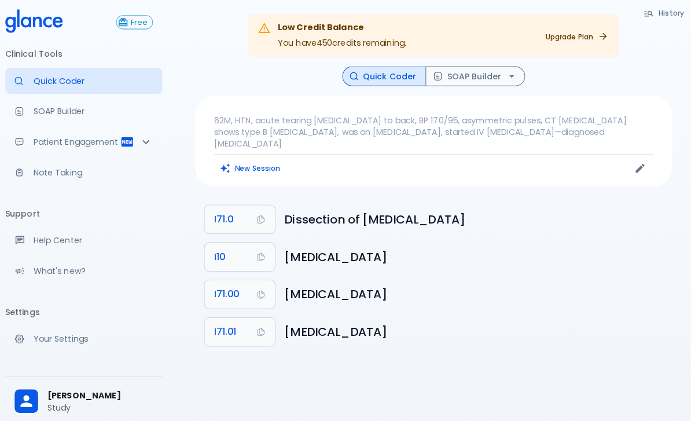
click at [484, 73] on button "SOAP Builder" at bounding box center [473, 75] width 98 height 20
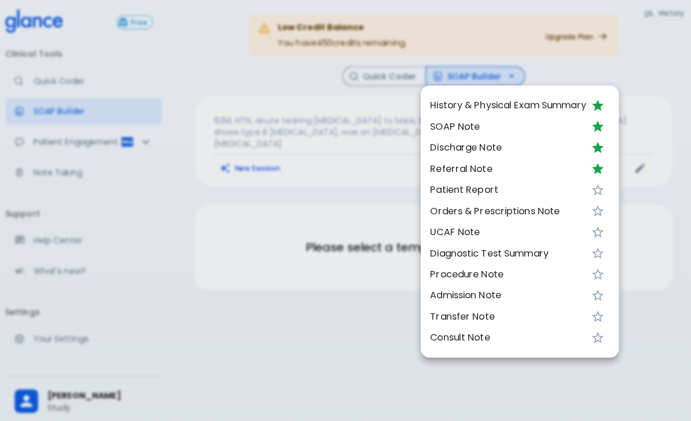
click at [443, 124] on span "SOAP Note" at bounding box center [506, 125] width 154 height 14
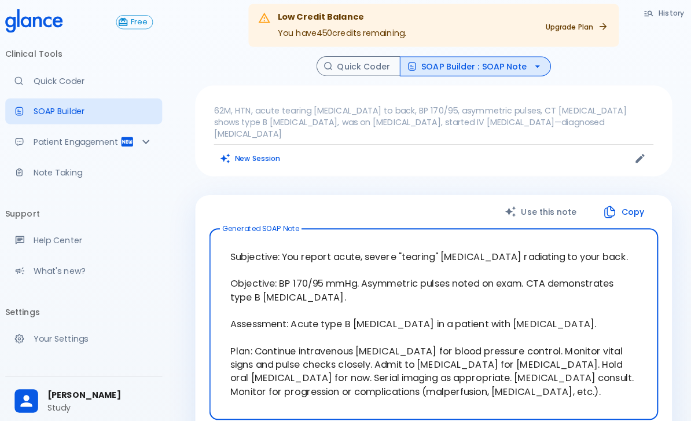
scroll to position [10, 0]
click at [529, 60] on icon "button" at bounding box center [535, 66] width 12 height 12
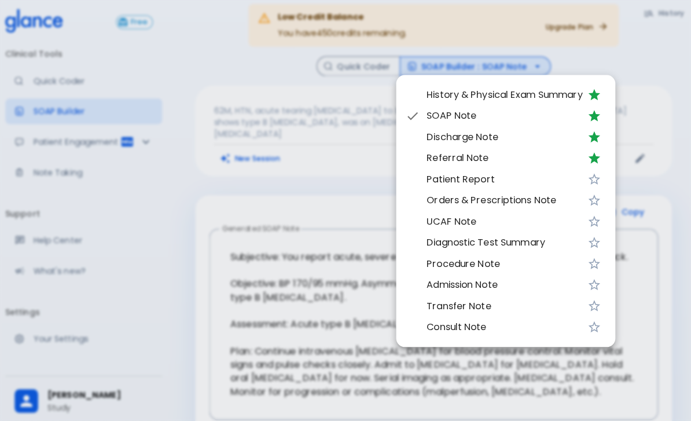
click at [656, 61] on div at bounding box center [345, 210] width 691 height 421
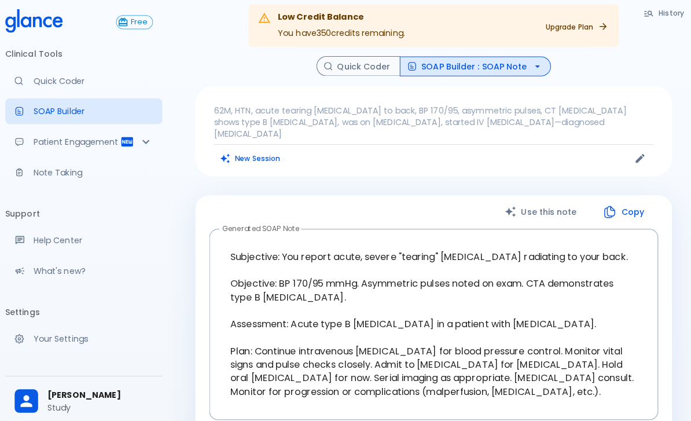
click at [41, 134] on p "Patient Engagement" at bounding box center [80, 140] width 86 height 12
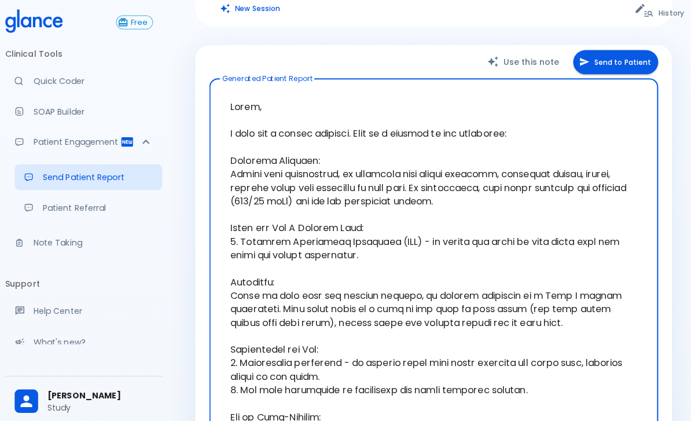
scroll to position [157, 0]
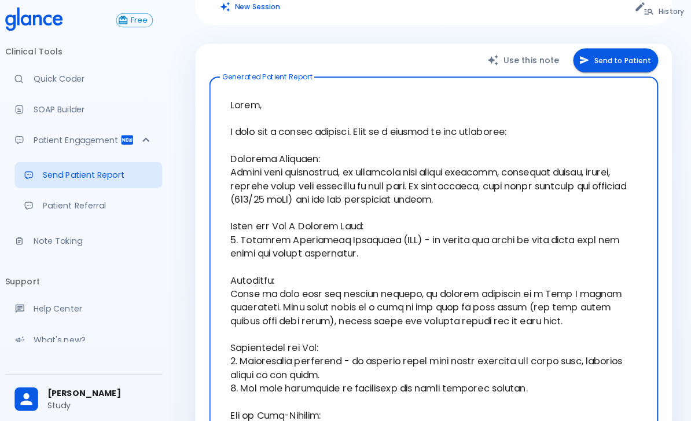
click at [621, 50] on button "Send to Patient" at bounding box center [612, 62] width 84 height 24
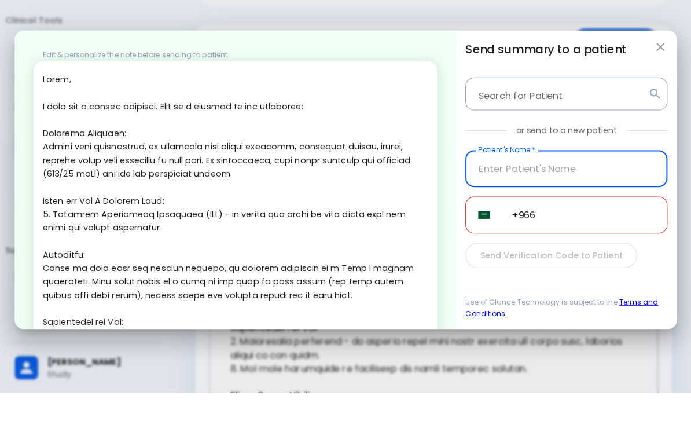
scroll to position [179, 0]
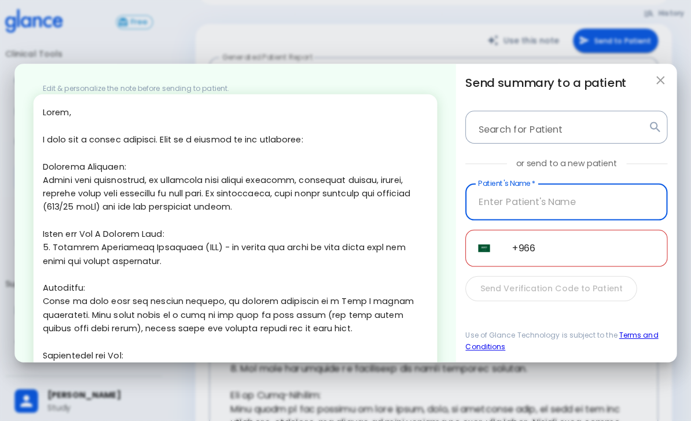
click at [654, 64] on div "Edit & personalize the note before sending to patient. x Translate Cancel Send …" at bounding box center [345, 210] width 691 height 421
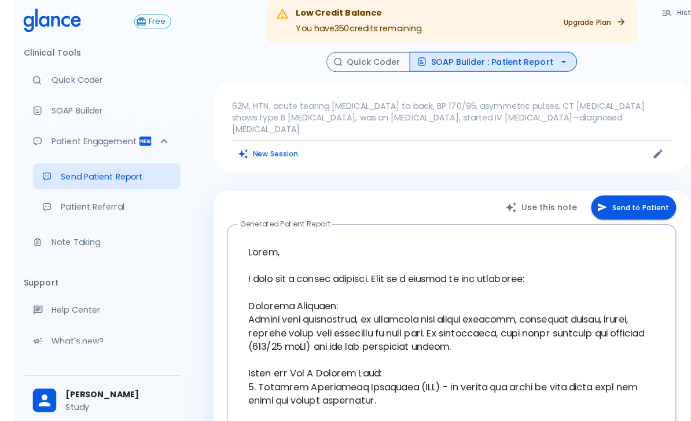
scroll to position [0, 0]
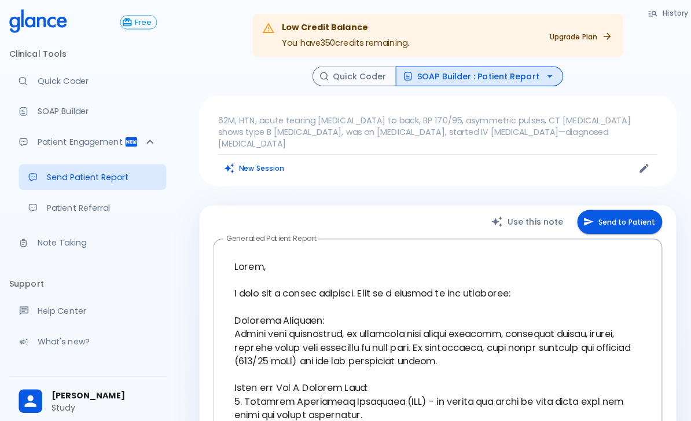
click at [389, 106] on div "62M, HTN, acute tearing chest pain to back, BP 170/95, asymmetric pulses, CT an…" at bounding box center [432, 139] width 471 height 90
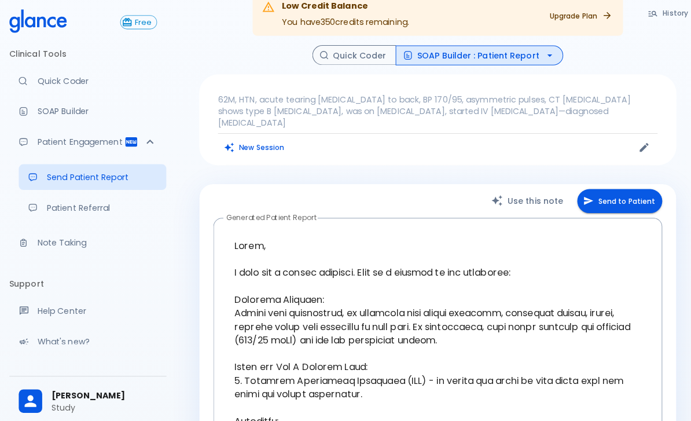
scroll to position [21, 0]
click at [248, 99] on p "62M, HTN, acute tearing chest pain to back, BP 170/95, asymmetric pulses, CT an…" at bounding box center [432, 109] width 434 height 35
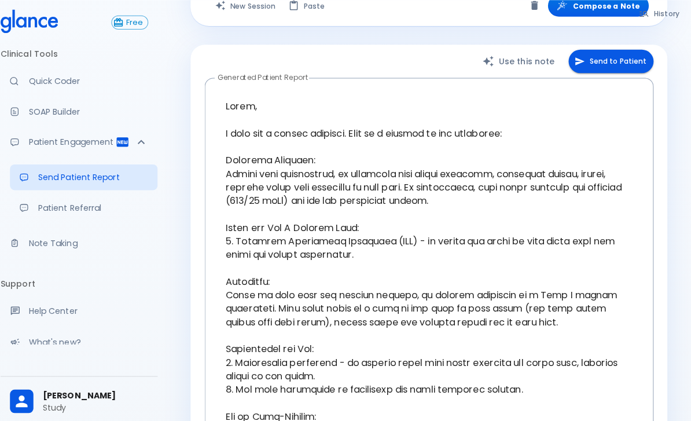
scroll to position [213, 0]
click at [605, 54] on button "Send to Patient" at bounding box center [612, 61] width 84 height 24
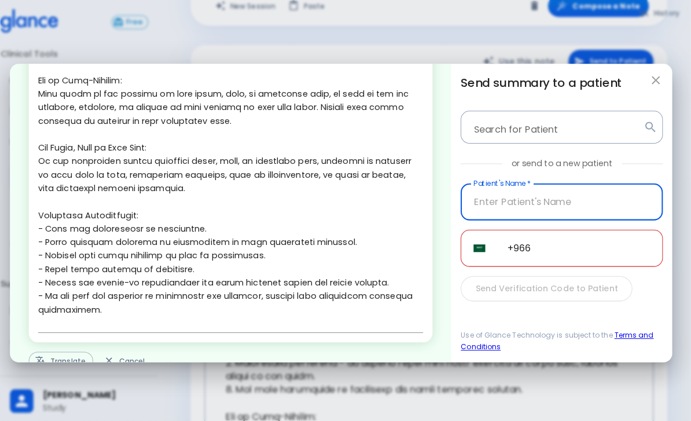
scroll to position [338, 0]
click at [62, 347] on button "Translate" at bounding box center [69, 356] width 64 height 18
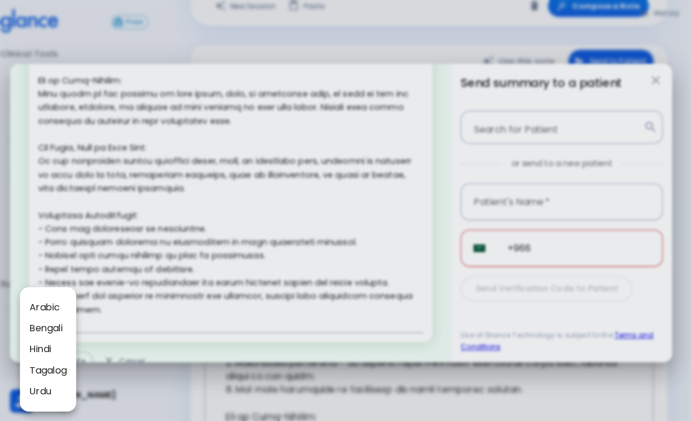
click at [380, 164] on div at bounding box center [345, 210] width 691 height 421
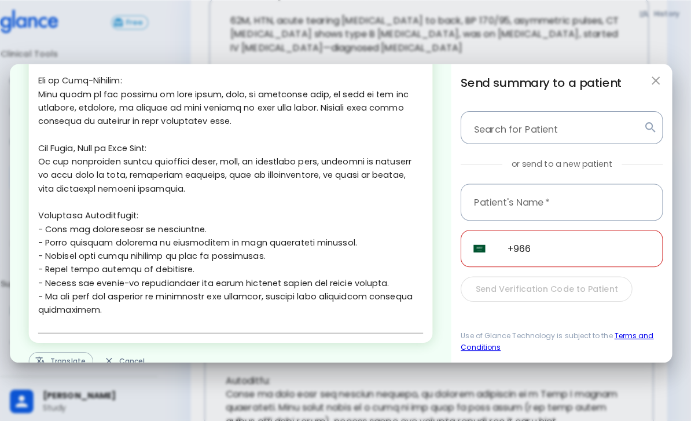
click at [651, 72] on icon "button" at bounding box center [656, 79] width 14 height 14
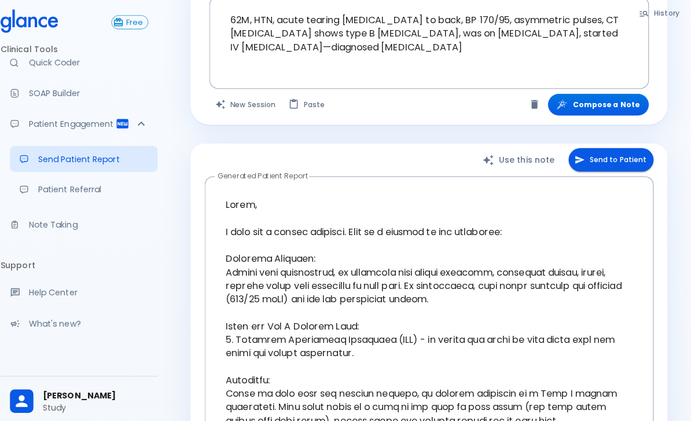
scroll to position [23, 0]
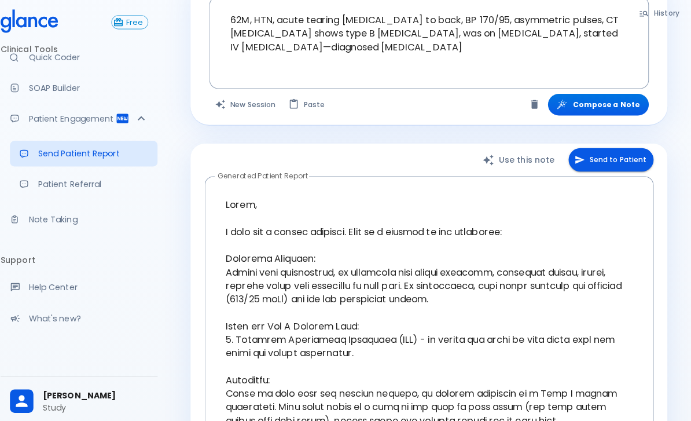
click at [38, 208] on link "Note Taking" at bounding box center [86, 216] width 155 height 25
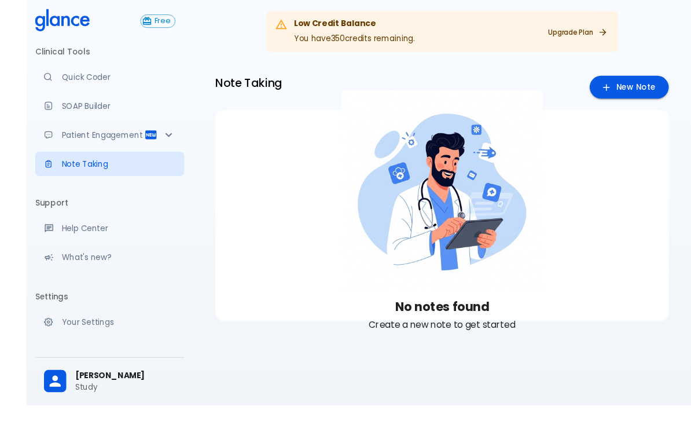
scroll to position [16, 0]
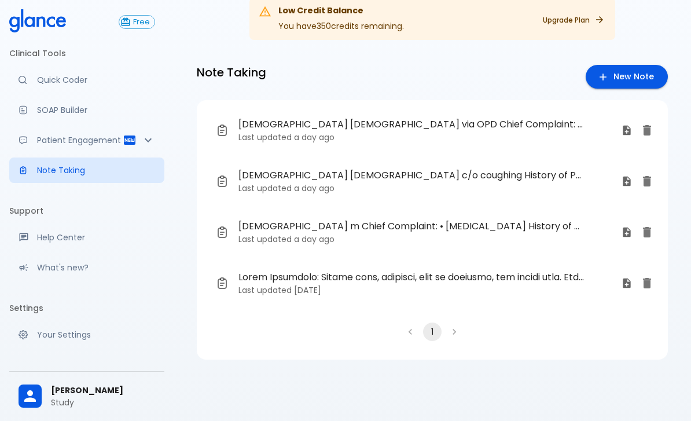
click at [256, 125] on span "[DEMOGRAPHIC_DATA] [DEMOGRAPHIC_DATA] via OPD Chief Complaint: • coughing • Sor…" at bounding box center [410, 124] width 345 height 14
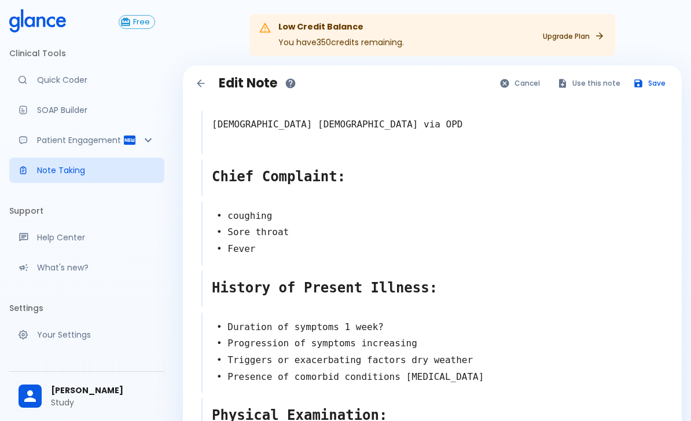
click at [580, 75] on button "Use this note" at bounding box center [589, 83] width 76 height 17
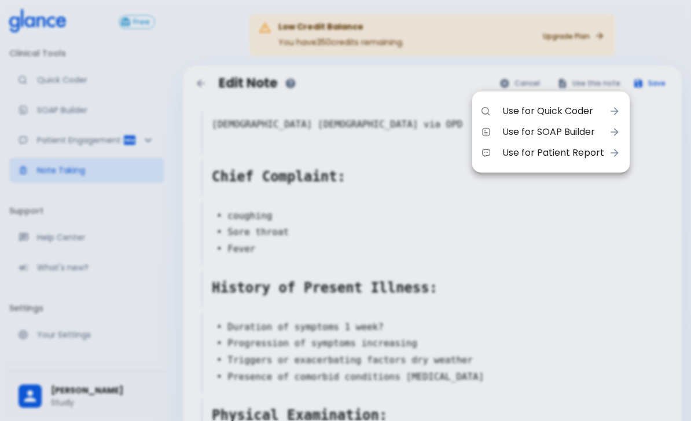
click at [551, 127] on span "Use for SOAP Builder" at bounding box center [553, 132] width 102 height 14
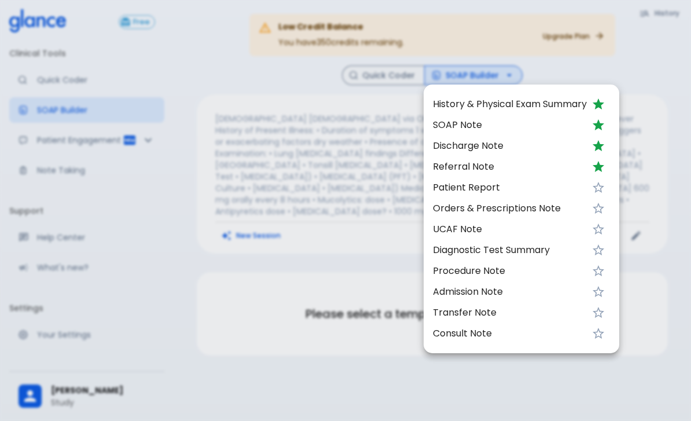
click at [459, 122] on span "SOAP Note" at bounding box center [510, 125] width 154 height 14
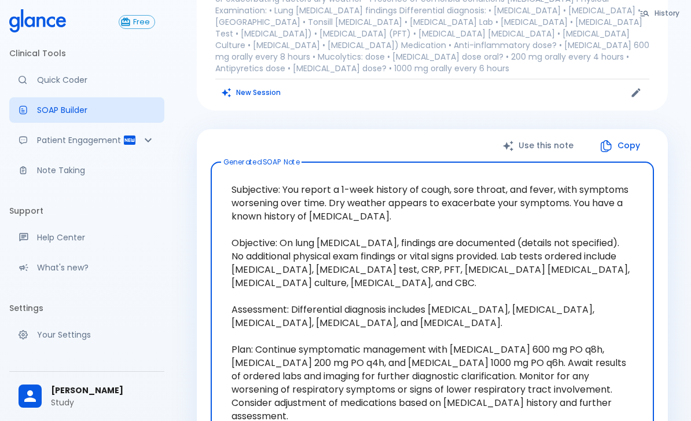
scroll to position [143, 0]
click at [86, 166] on p "Note Taking" at bounding box center [96, 170] width 118 height 12
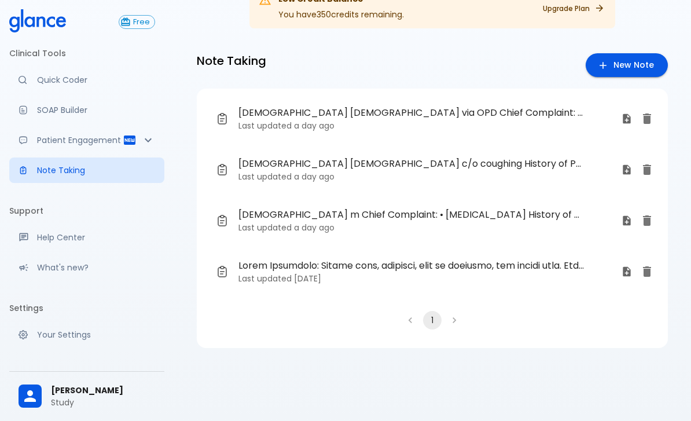
scroll to position [28, 0]
click at [403, 134] on link "[DEMOGRAPHIC_DATA] [DEMOGRAPHIC_DATA] via OPD Chief Complaint: • coughing • Sor…" at bounding box center [423, 119] width 434 height 42
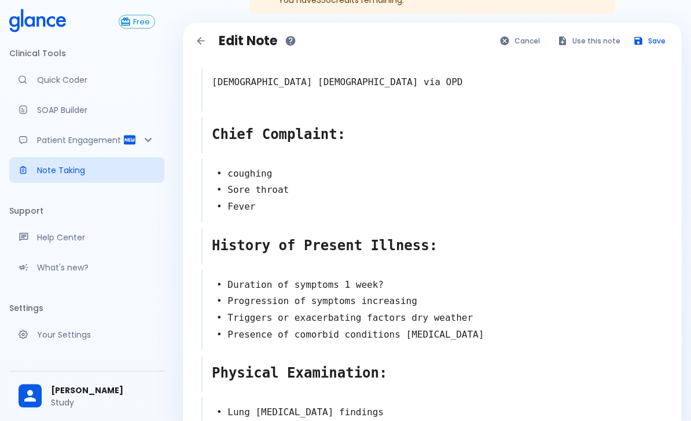
scroll to position [45, 0]
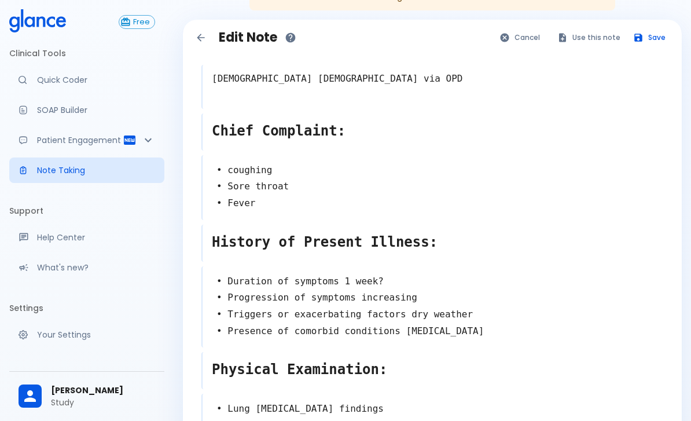
click at [37, 165] on p "Note Taking" at bounding box center [96, 170] width 118 height 12
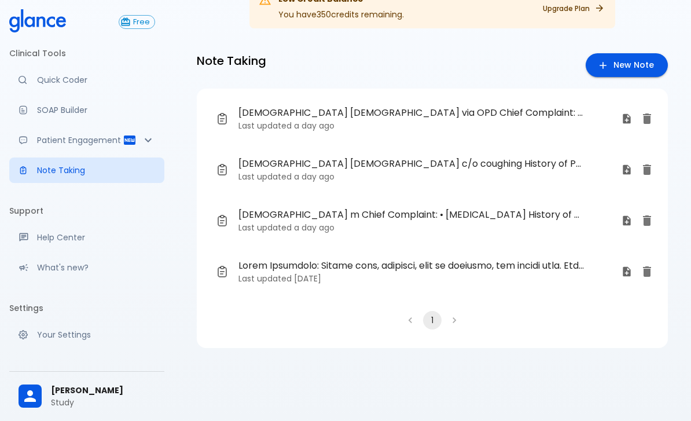
scroll to position [28, 0]
click at [54, 110] on p "SOAP Builder" at bounding box center [96, 110] width 118 height 12
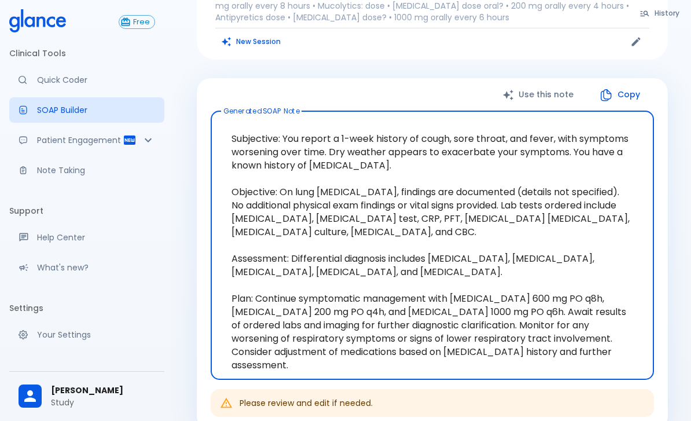
scroll to position [193, 0]
click at [625, 83] on button "Copy" at bounding box center [620, 95] width 67 height 24
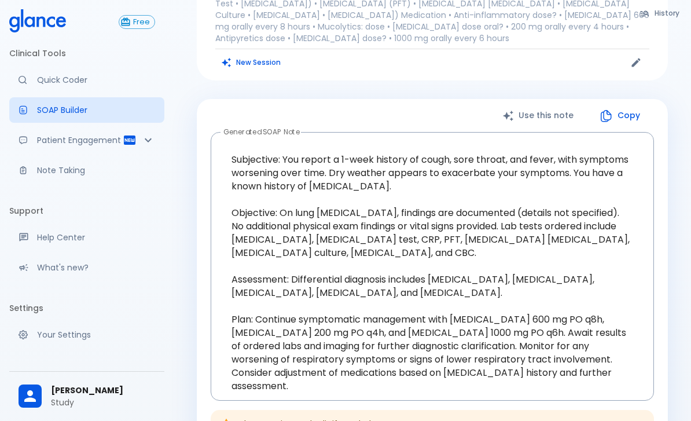
scroll to position [154, 0]
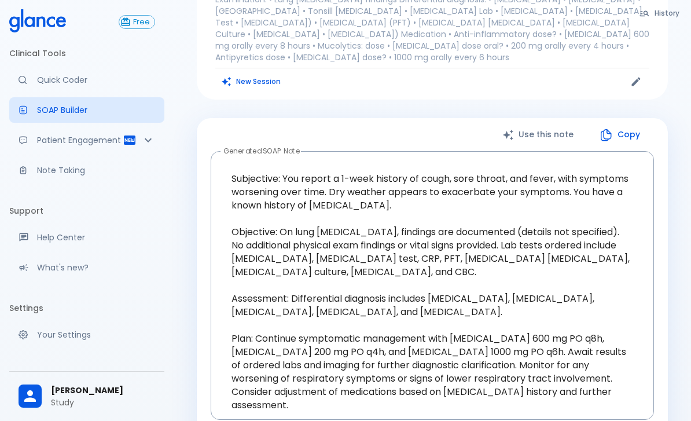
click at [63, 87] on link "Quick Coder" at bounding box center [86, 79] width 155 height 25
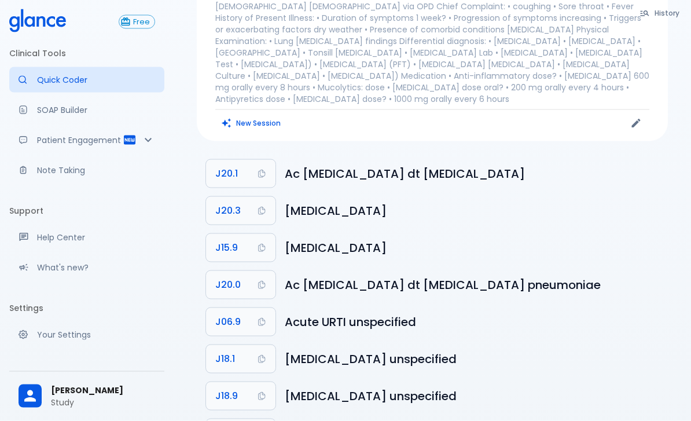
scroll to position [113, 0]
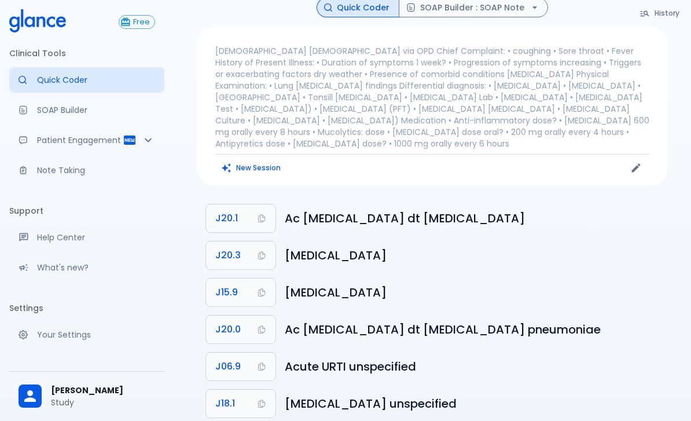
click at [269, 159] on button "New Session" at bounding box center [251, 167] width 72 height 17
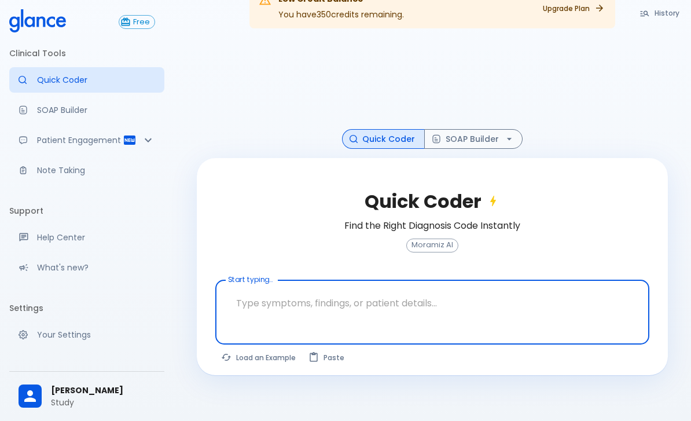
scroll to position [28, 0]
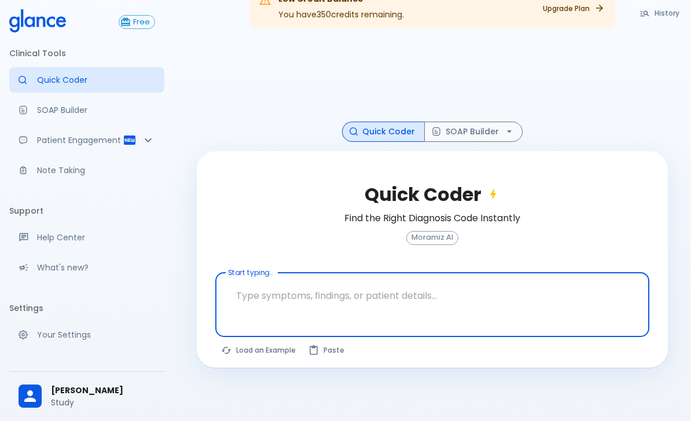
click at [271, 357] on button "Load an Example" at bounding box center [258, 349] width 87 height 17
type textarea "62M, HTN, acute tearing chest pain to back, BP 170/95, asymmetric pulses, CT an…"
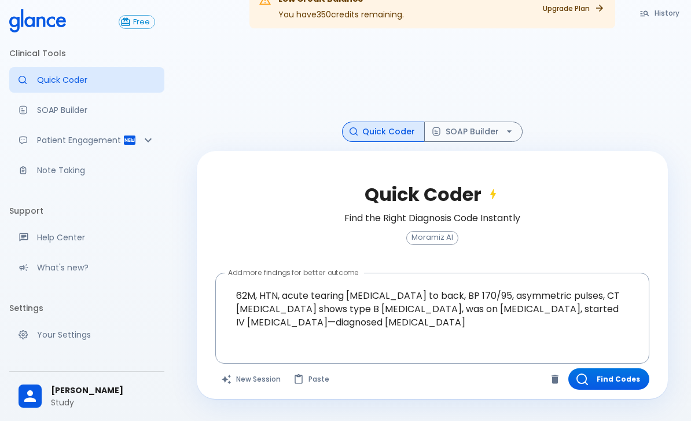
click at [625, 376] on button "Find Codes" at bounding box center [608, 378] width 81 height 21
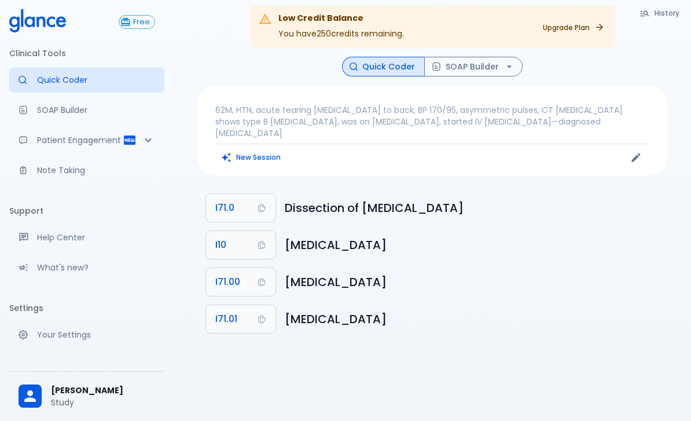
scroll to position [3, 0]
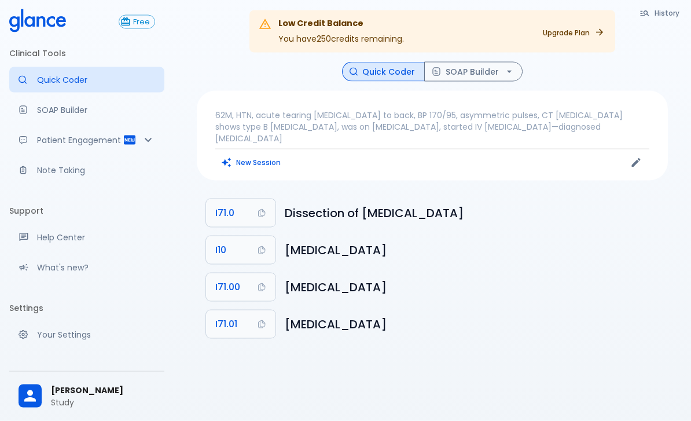
click at [339, 118] on p "62M, HTN, acute tearing chest pain to back, BP 170/95, asymmetric pulses, CT an…" at bounding box center [432, 126] width 434 height 35
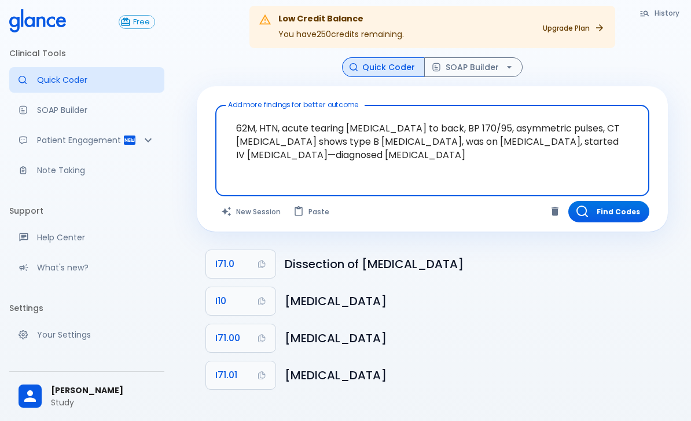
scroll to position [8, 0]
click at [472, 71] on button "SOAP Builder" at bounding box center [473, 68] width 98 height 20
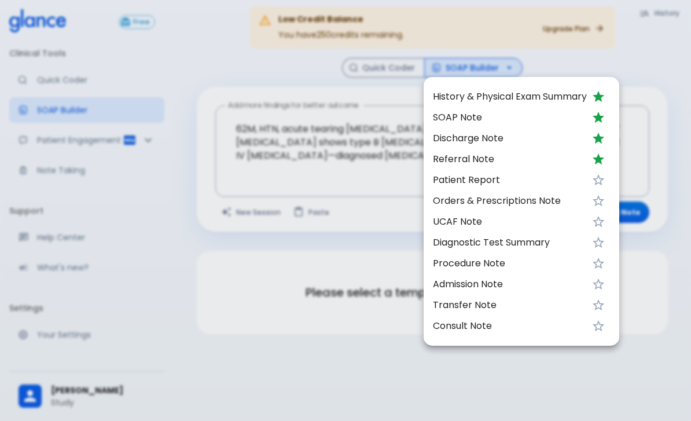
click at [486, 112] on span "SOAP Note" at bounding box center [510, 118] width 154 height 14
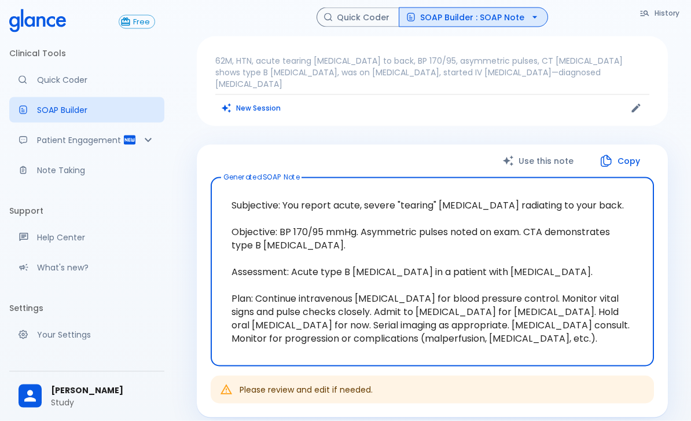
scroll to position [58, 0]
click at [110, 141] on p "Patient Engagement" at bounding box center [80, 140] width 86 height 12
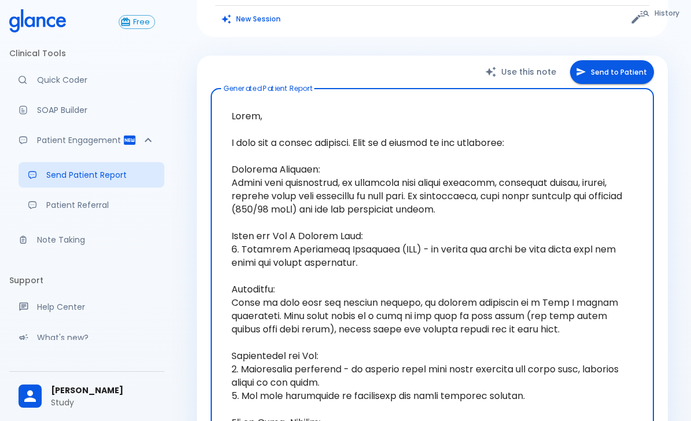
scroll to position [141, 0]
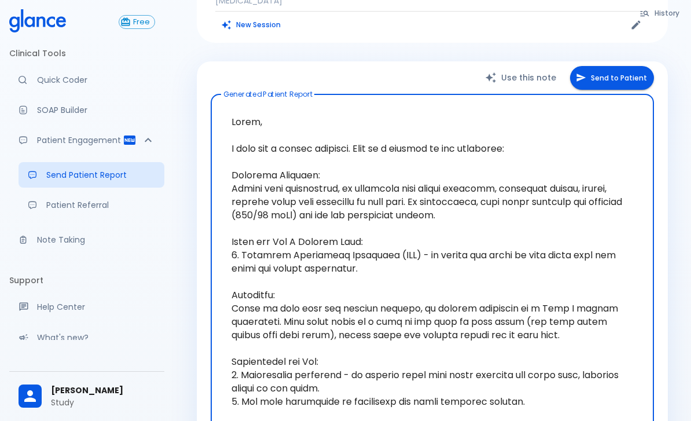
click at [75, 237] on p "Note Taking" at bounding box center [96, 240] width 118 height 12
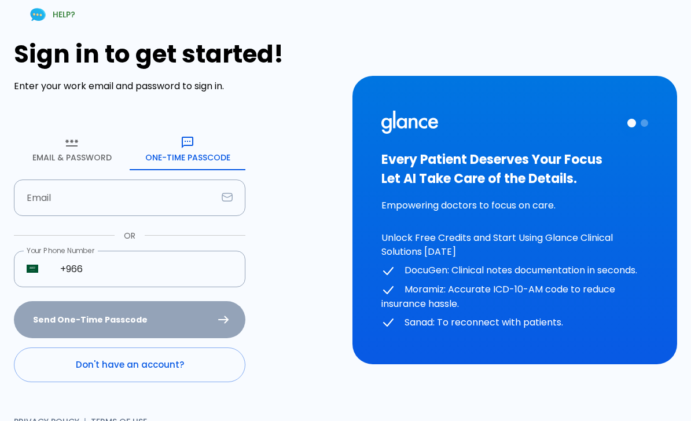
click at [94, 210] on input "text" at bounding box center [115, 197] width 203 height 36
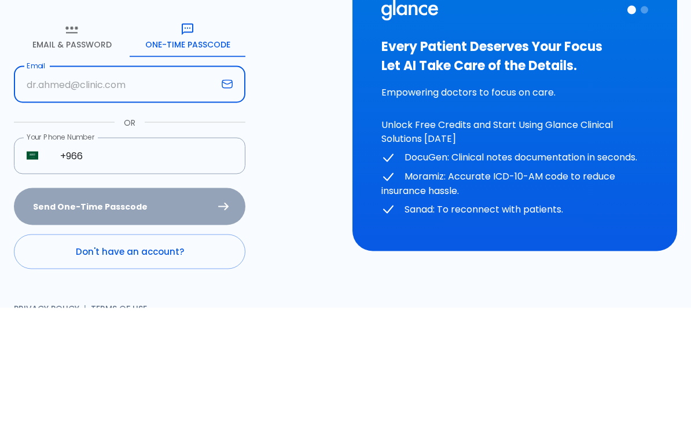
click at [115, 251] on input "+966" at bounding box center [146, 269] width 198 height 36
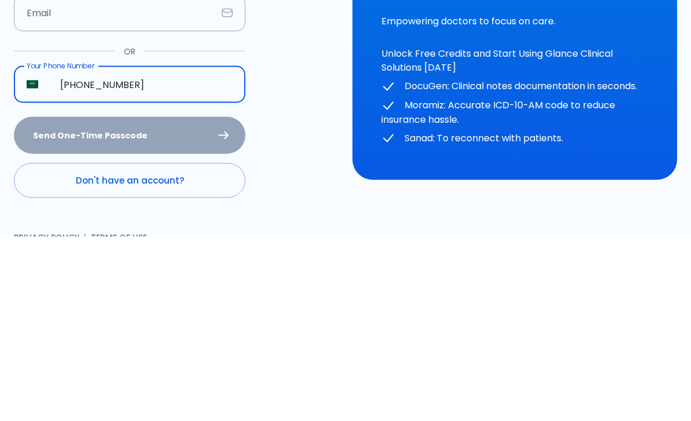
scroll to position [34, 0]
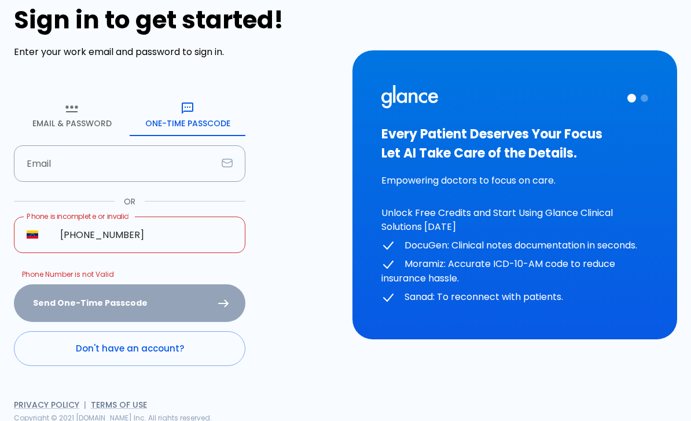
click at [89, 231] on input "+58 0880 326" at bounding box center [146, 234] width 198 height 36
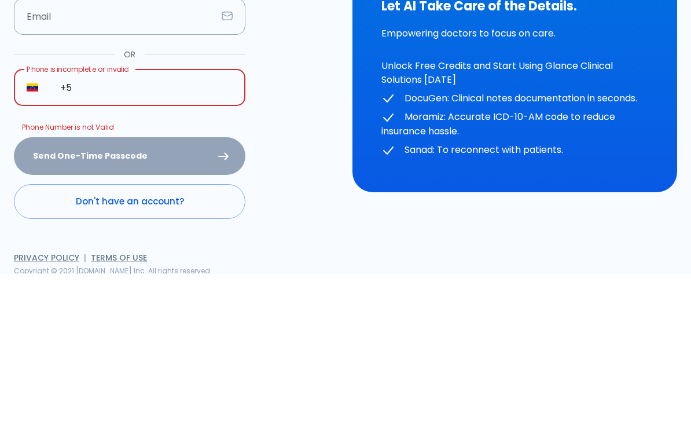
type input "+"
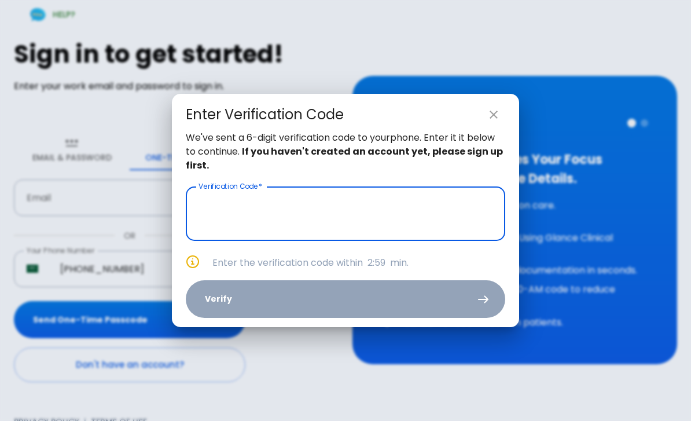
scroll to position [23, 0]
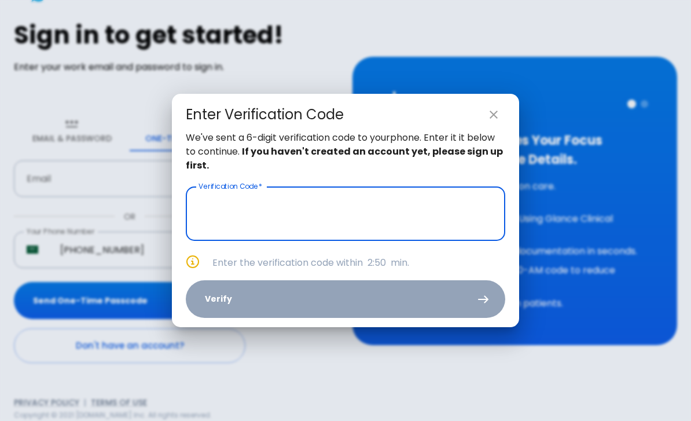
click at [405, 210] on input "text" at bounding box center [345, 213] width 319 height 54
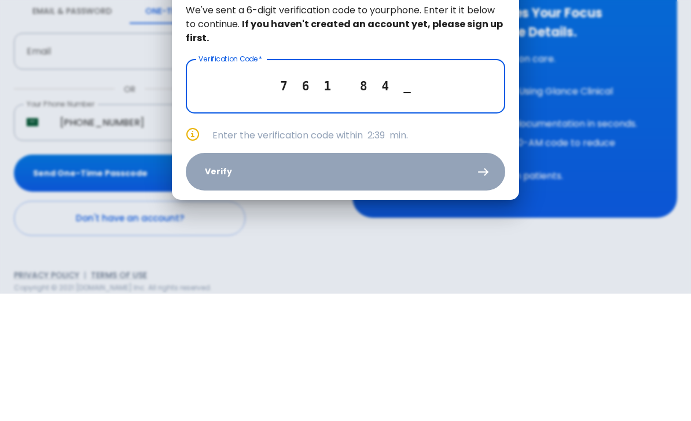
type input "7 6 1 8 4 0"
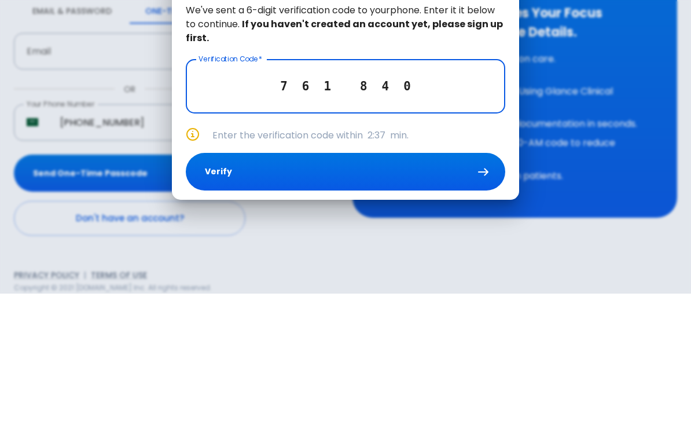
click at [472, 280] on button "Verify" at bounding box center [345, 299] width 319 height 38
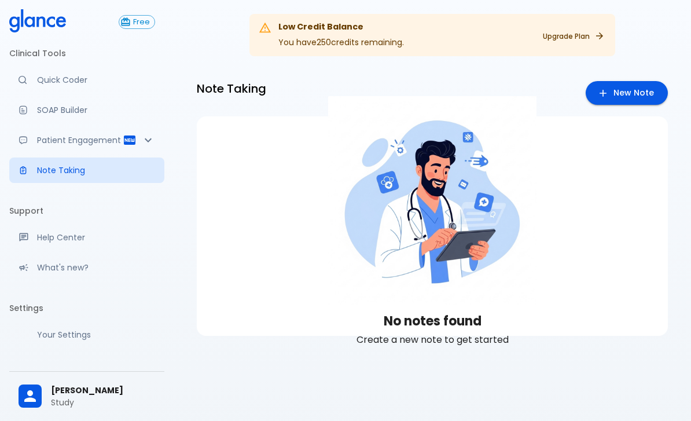
click at [38, 73] on link "Quick Coder" at bounding box center [86, 79] width 155 height 25
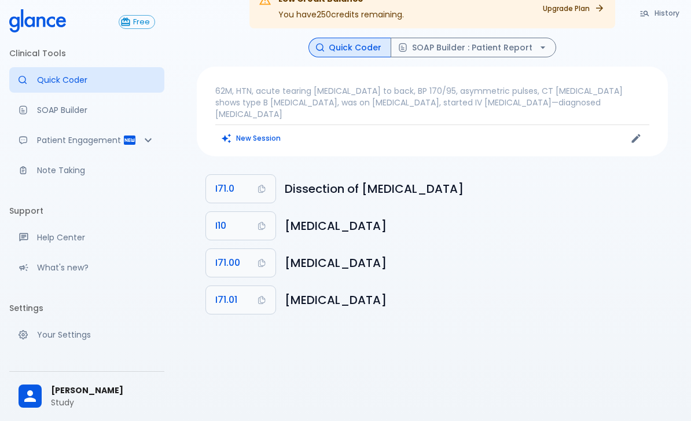
scroll to position [28, 0]
click at [305, 420] on div "Low Credit Balance You have 250 credits remaining. Upgrade Plan History Quick C…" at bounding box center [432, 196] width 517 height 448
click at [432, 40] on button "SOAP Builder : Patient Report" at bounding box center [473, 48] width 165 height 20
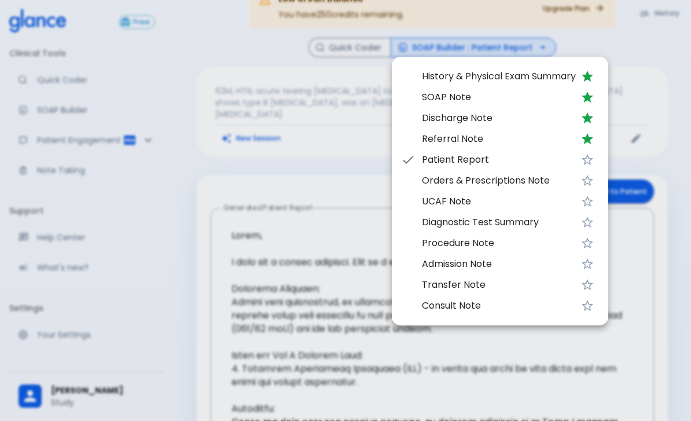
click at [447, 95] on span "SOAP Note" at bounding box center [499, 97] width 154 height 14
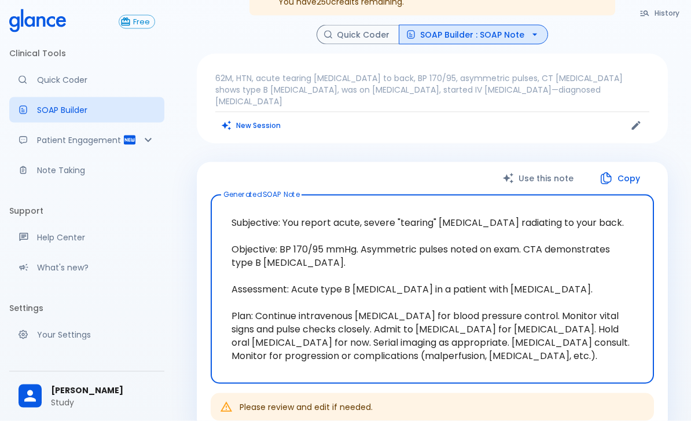
scroll to position [41, 0]
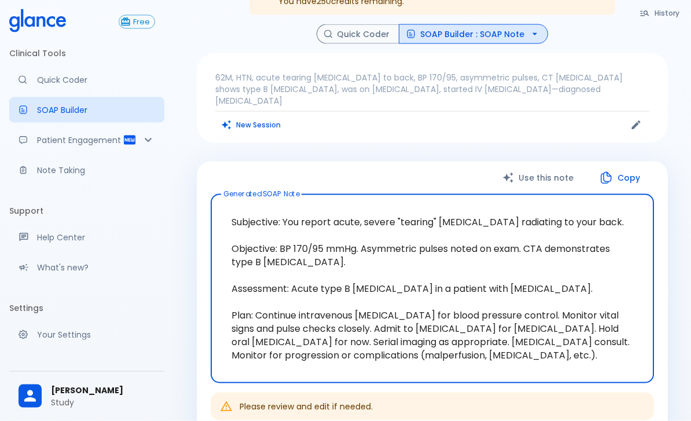
click at [262, 79] on p "62M, HTN, acute tearing [MEDICAL_DATA] to back, BP 170/95, asymmetric pulses, C…" at bounding box center [432, 89] width 434 height 35
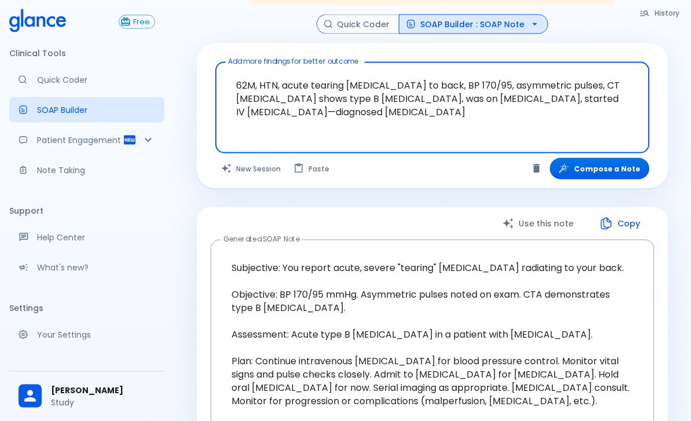
scroll to position [43, 0]
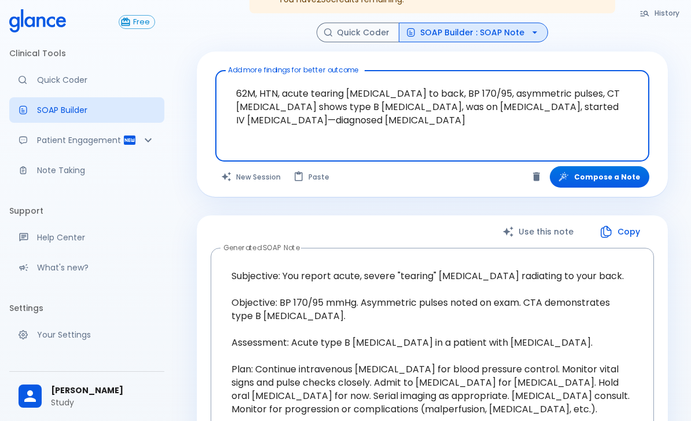
click at [503, 26] on button "SOAP Builder : SOAP Note" at bounding box center [473, 33] width 149 height 20
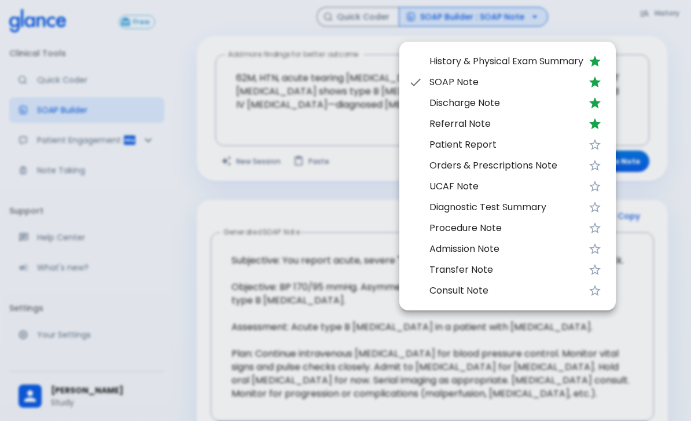
scroll to position [60, 0]
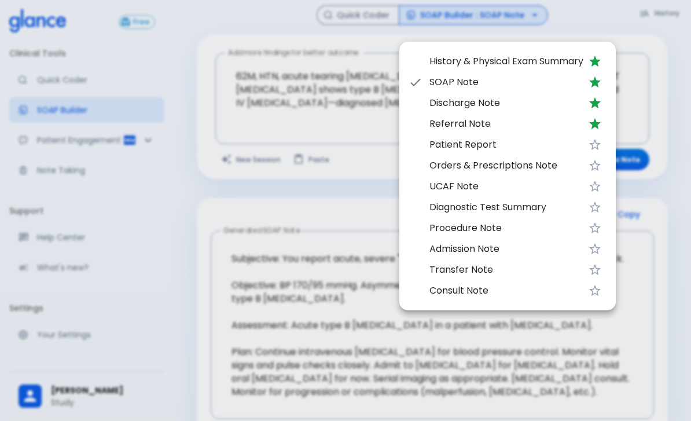
click at [282, 330] on div at bounding box center [345, 210] width 691 height 421
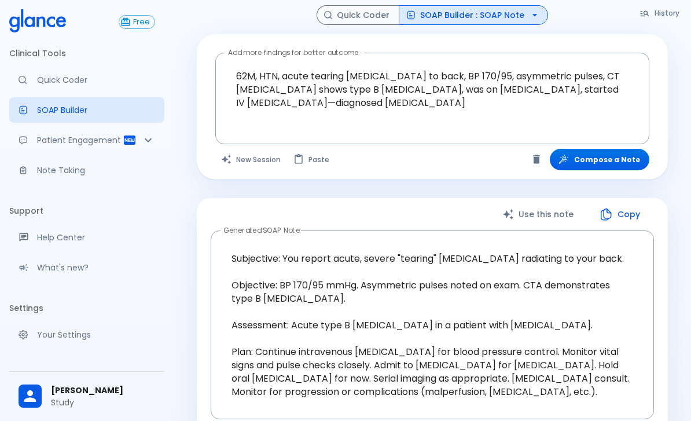
click at [57, 145] on p "Patient Engagement" at bounding box center [80, 140] width 86 height 12
type textarea "Hello, I wish you a speedy recovery. This is a summary of the encounter: Clinic…"
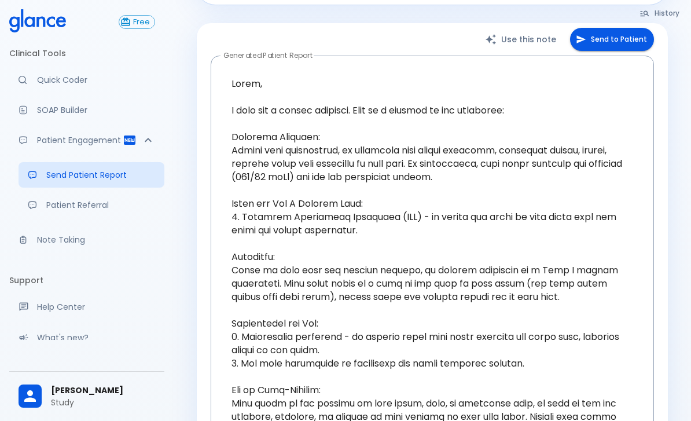
scroll to position [222, 0]
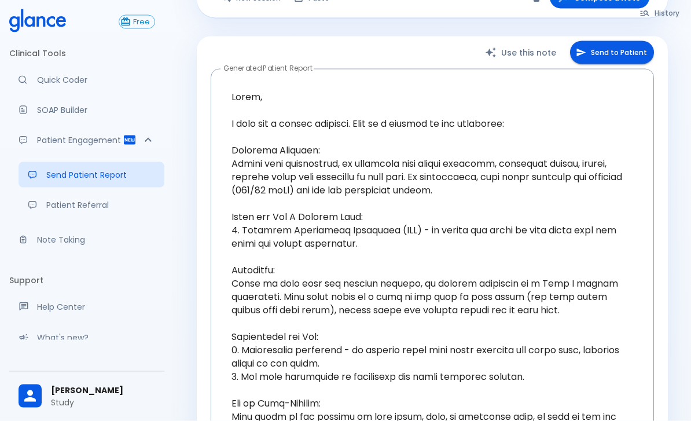
click at [618, 58] on button "Send to Patient" at bounding box center [612, 53] width 84 height 24
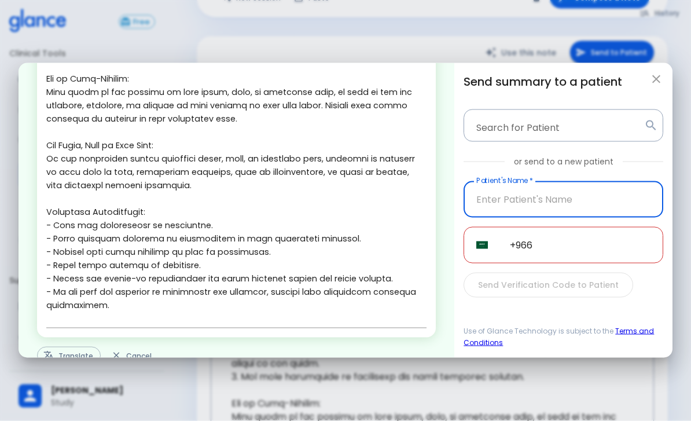
scroll to position [338, 0]
click at [57, 365] on button "Translate" at bounding box center [69, 356] width 64 height 18
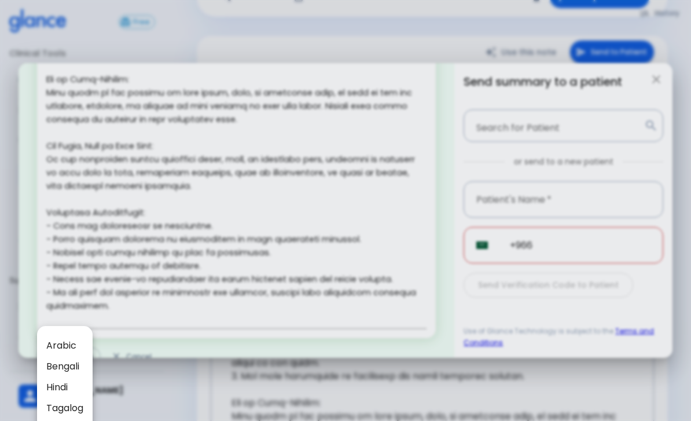
click at [326, 205] on div at bounding box center [345, 210] width 691 height 421
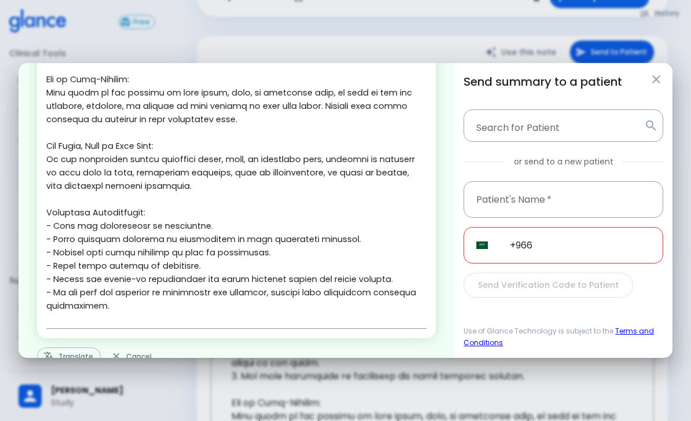
click at [653, 79] on icon "button" at bounding box center [656, 79] width 14 height 14
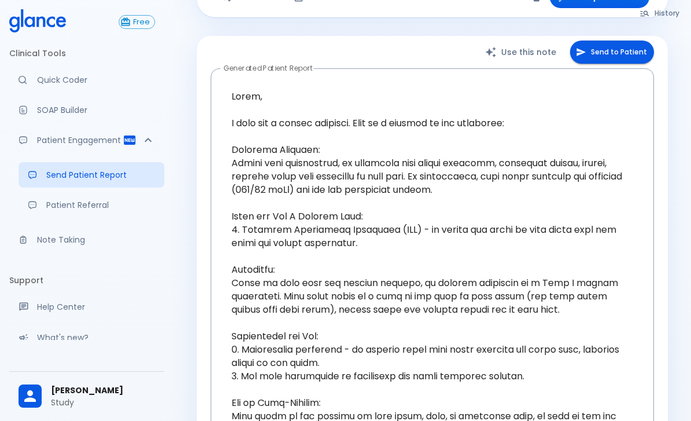
click at [36, 241] on div "Advanced note-taking" at bounding box center [28, 239] width 19 height 9
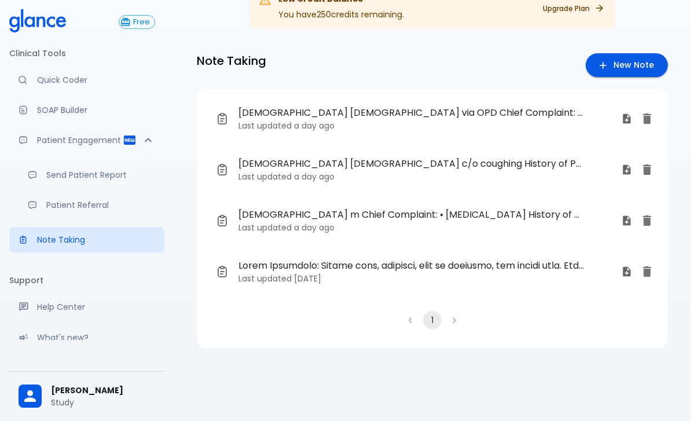
scroll to position [28, 0]
click at [384, 168] on span "34 yo male c/o coughing History of Present Illness: • duration of cough 3 weeks…" at bounding box center [410, 164] width 345 height 14
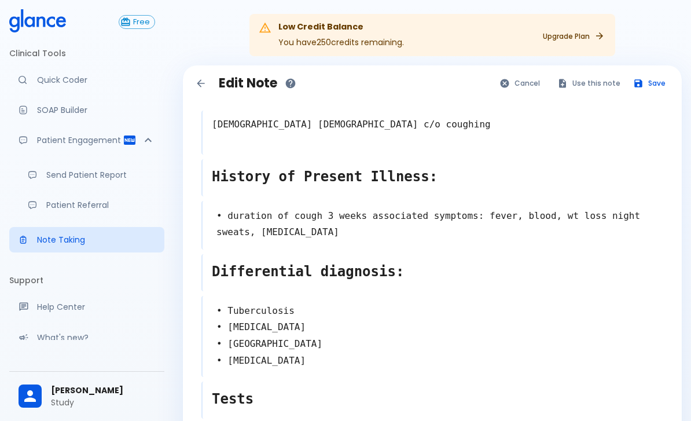
click at [585, 88] on button "Use this note" at bounding box center [589, 83] width 76 height 17
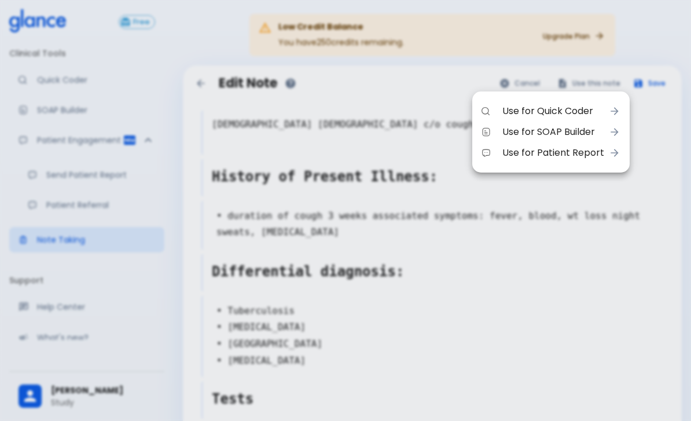
click at [654, 311] on div at bounding box center [345, 210] width 691 height 421
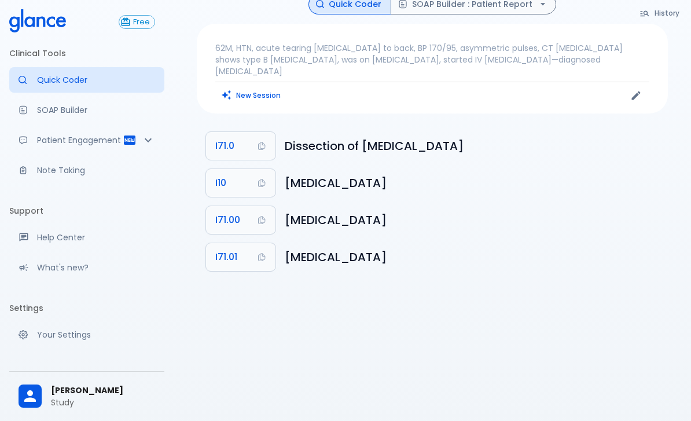
scroll to position [20, 0]
click at [80, 336] on p "Your Settings" at bounding box center [96, 335] width 118 height 12
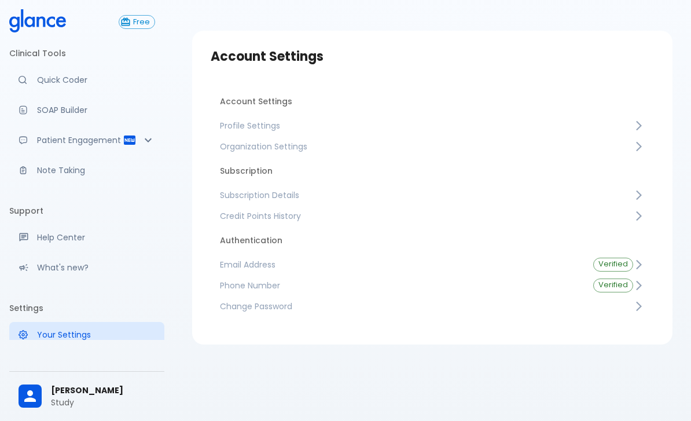
click at [331, 217] on span "Credit Points History" at bounding box center [426, 216] width 413 height 12
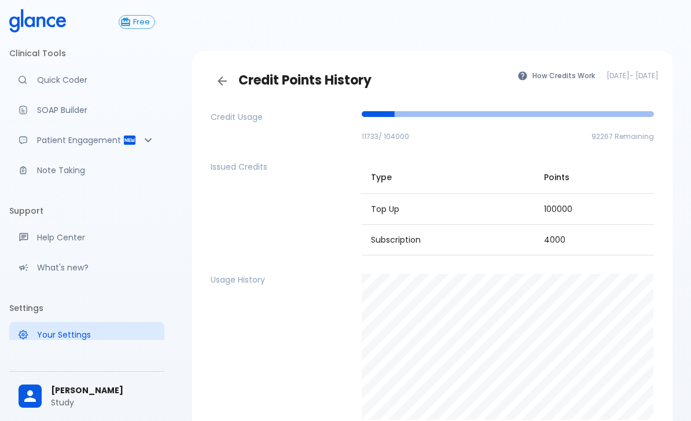
click at [94, 83] on p "Quick Coder" at bounding box center [96, 80] width 118 height 12
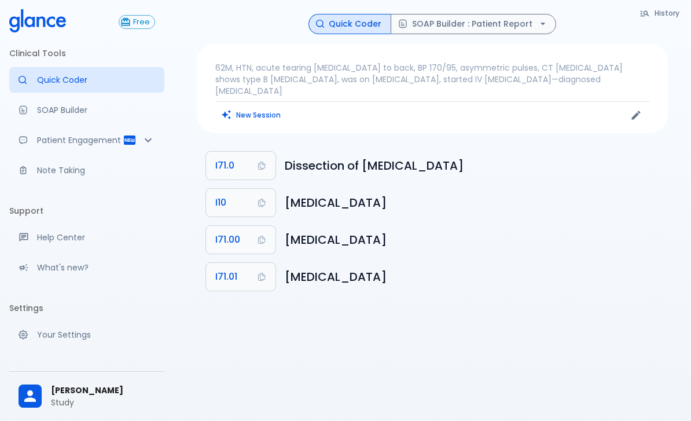
click at [259, 106] on button "New Session" at bounding box center [251, 114] width 72 height 17
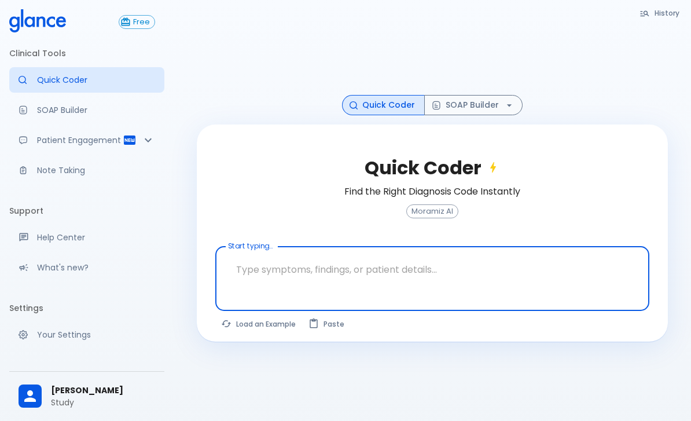
scroll to position [28, 0]
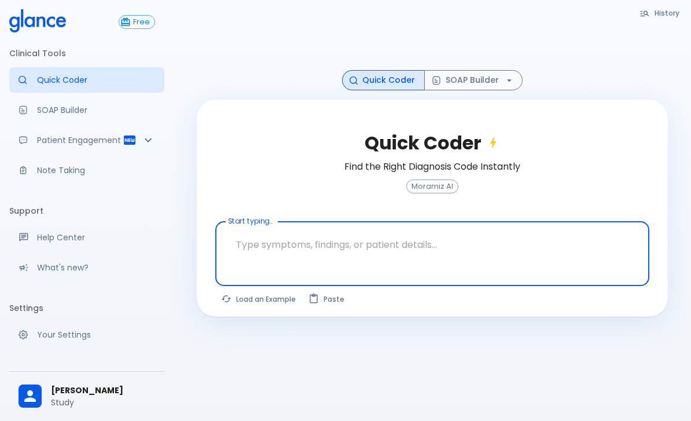
click at [275, 304] on button "Load an Example" at bounding box center [258, 298] width 87 height 17
type textarea "45F with DM2, right [MEDICAL_DATA], fever, WBC 14K, ESR 80, wound purulent, XR …"
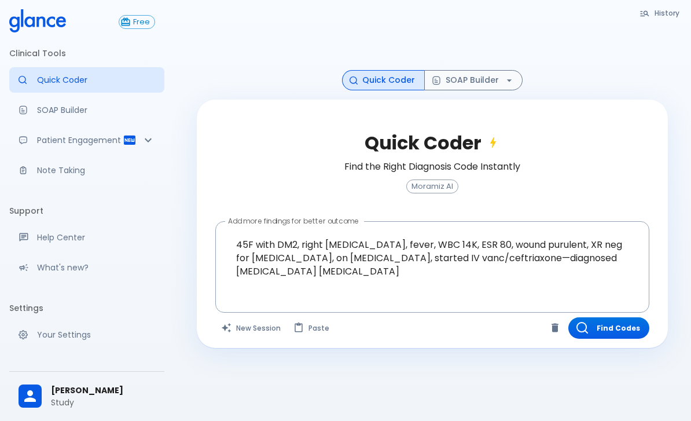
click at [619, 337] on button "Find Codes" at bounding box center [608, 327] width 81 height 21
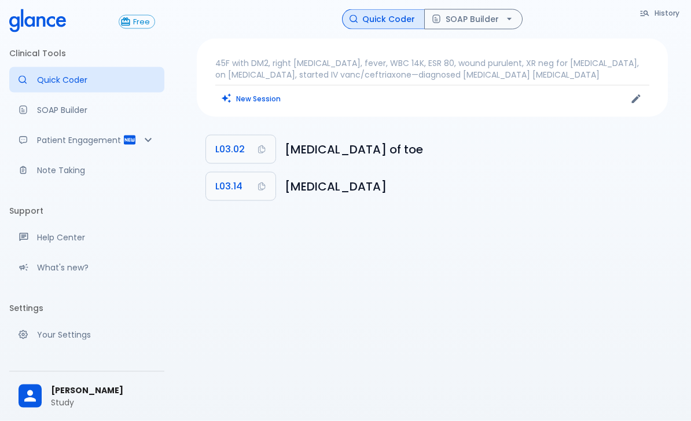
scroll to position [0, 0]
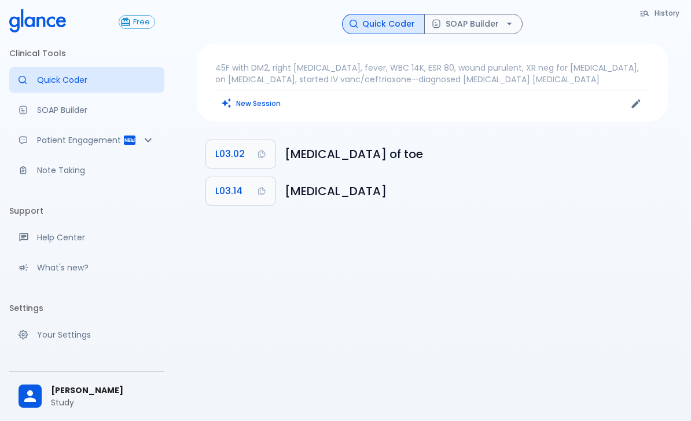
click at [473, 27] on button "SOAP Builder" at bounding box center [473, 24] width 98 height 20
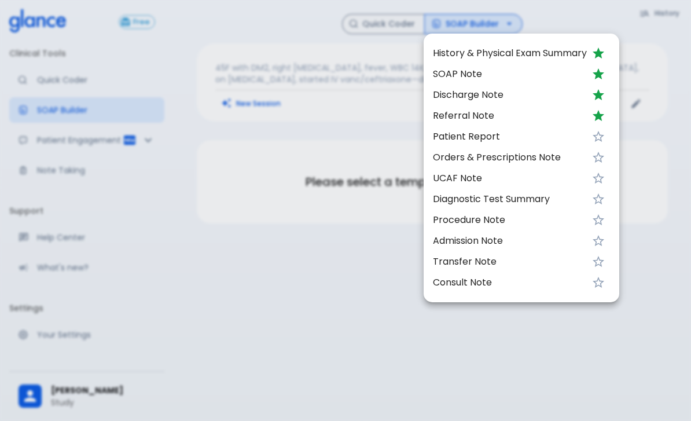
click at [452, 76] on span "SOAP Note" at bounding box center [510, 74] width 154 height 14
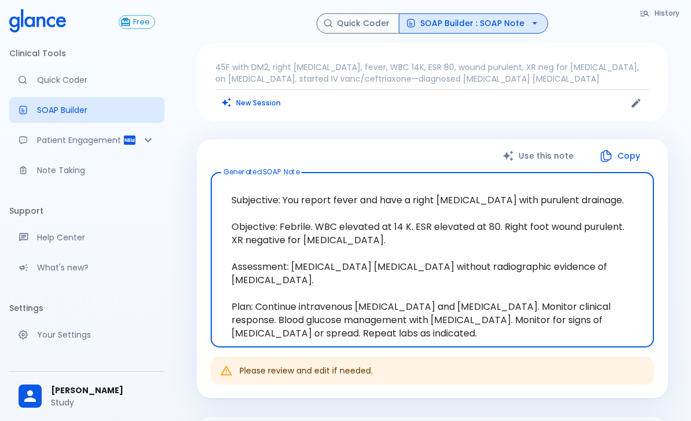
scroll to position [5, 0]
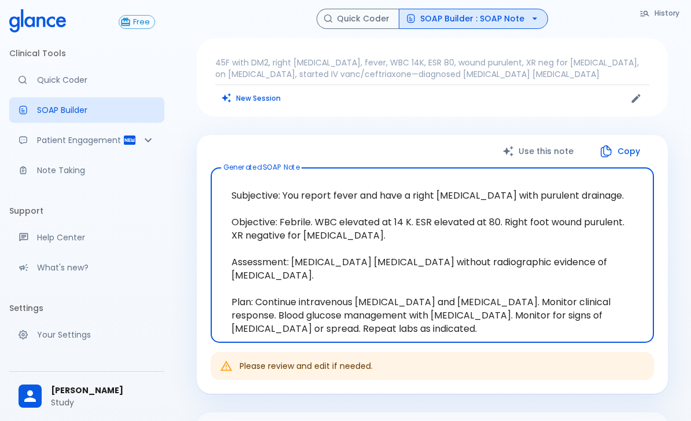
click at [628, 153] on button "Copy" at bounding box center [620, 151] width 67 height 24
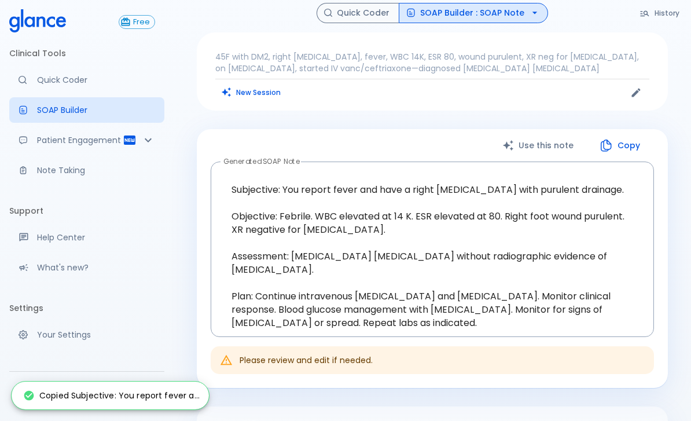
scroll to position [14, 0]
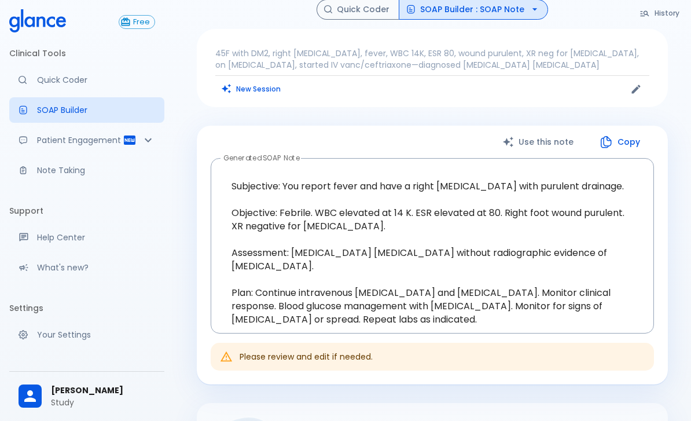
click at [134, 143] on icon "Patient Reports & Referrals" at bounding box center [130, 139] width 12 height 9
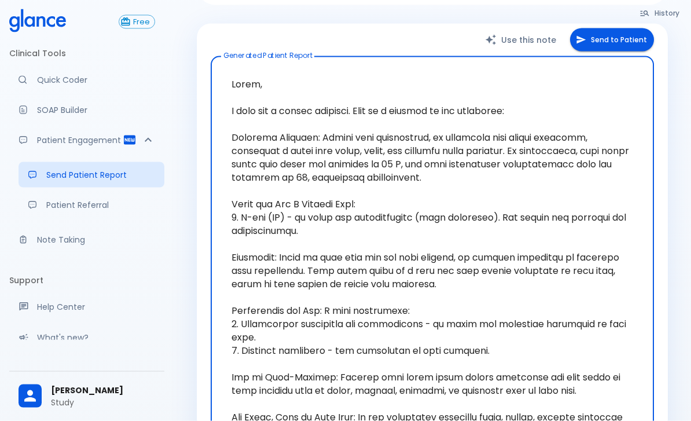
scroll to position [111, 0]
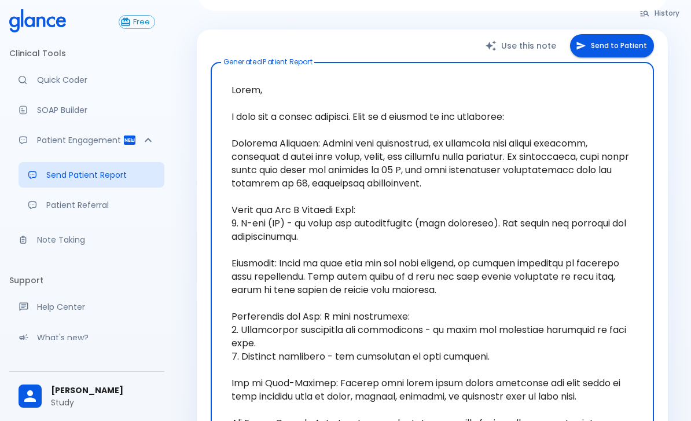
click at [610, 43] on button "Send to Patient" at bounding box center [612, 46] width 84 height 24
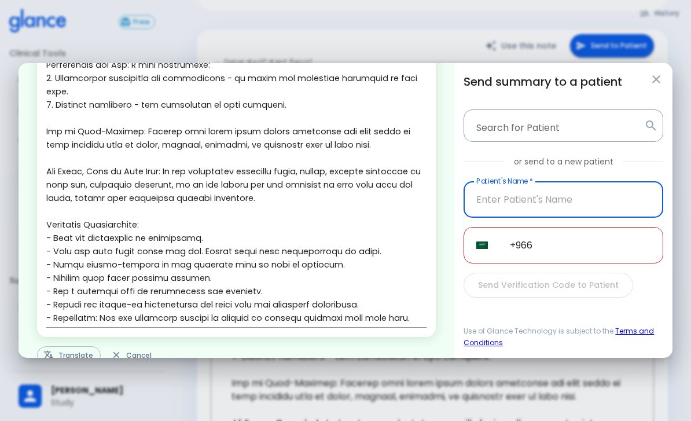
scroll to position [271, 0]
click at [78, 347] on button "Translate" at bounding box center [69, 356] width 64 height 18
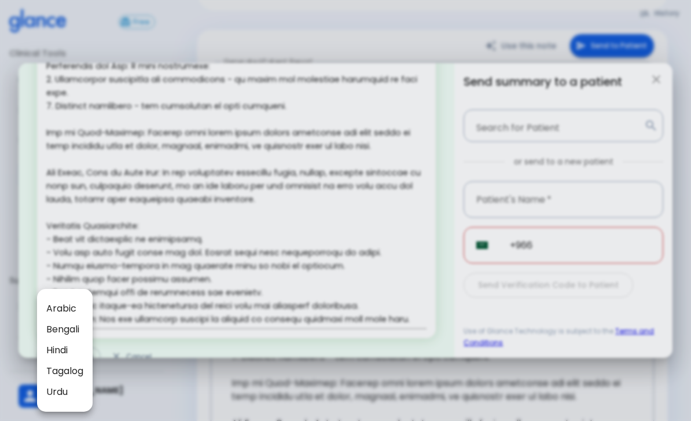
click at [230, 237] on div at bounding box center [345, 210] width 691 height 421
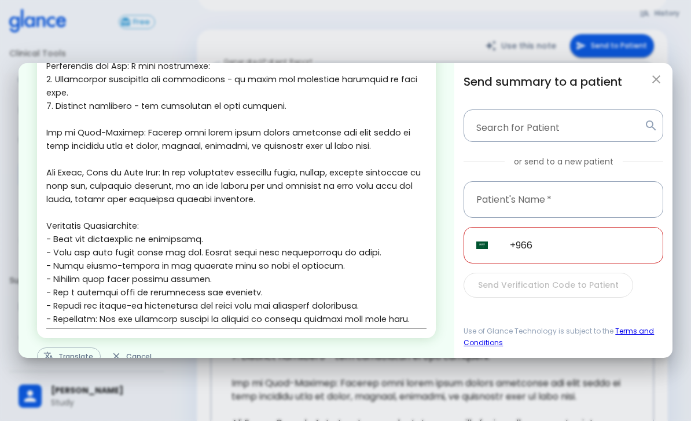
click at [650, 72] on icon "button" at bounding box center [656, 79] width 14 height 14
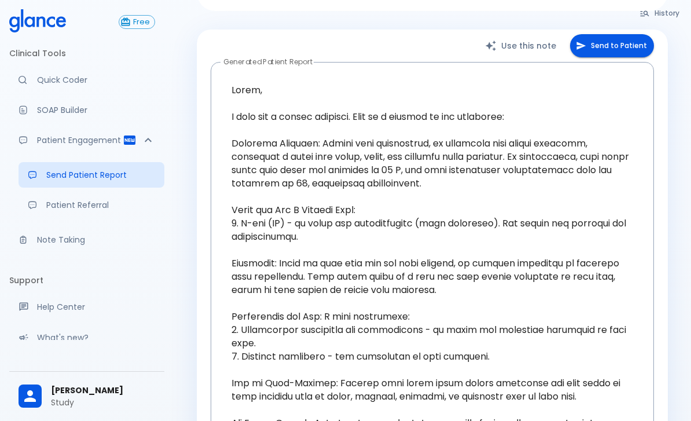
click at [73, 233] on link "Note Taking" at bounding box center [86, 239] width 155 height 25
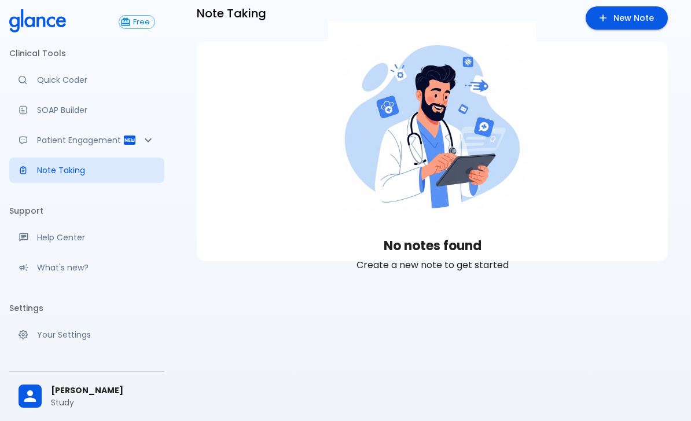
scroll to position [27, 0]
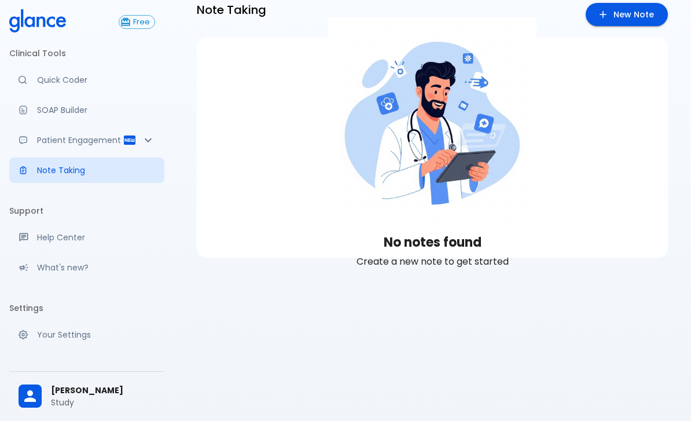
click at [609, 14] on icon "Create a new note" at bounding box center [603, 15] width 12 height 12
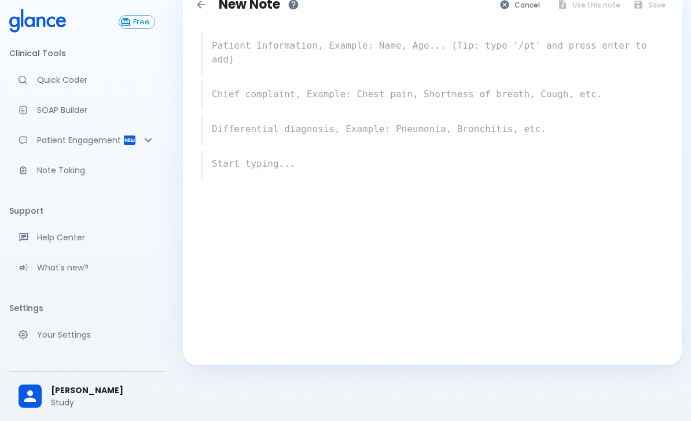
click at [351, 36] on textarea at bounding box center [432, 52] width 461 height 37
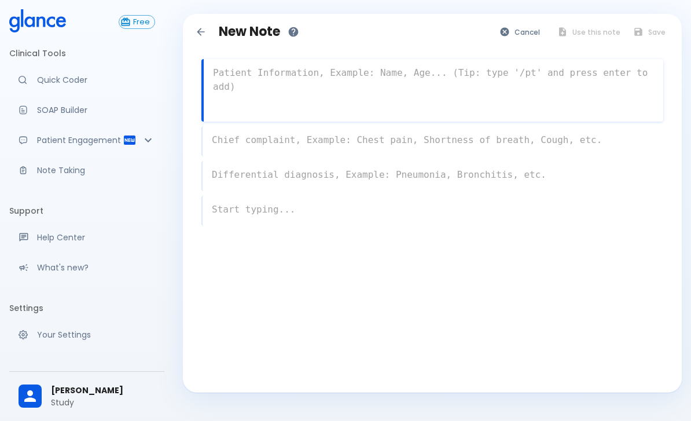
click at [67, 171] on p "Note Taking" at bounding box center [96, 170] width 118 height 12
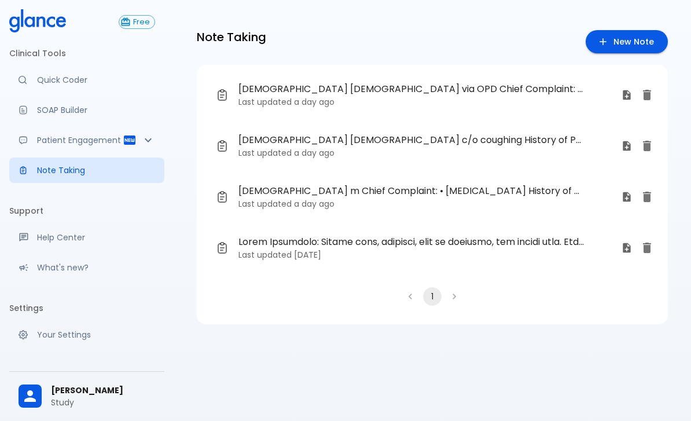
click at [373, 132] on link "34 yo male c/o coughing History of Present Illness: • duration of cough 3 weeks…" at bounding box center [423, 146] width 434 height 42
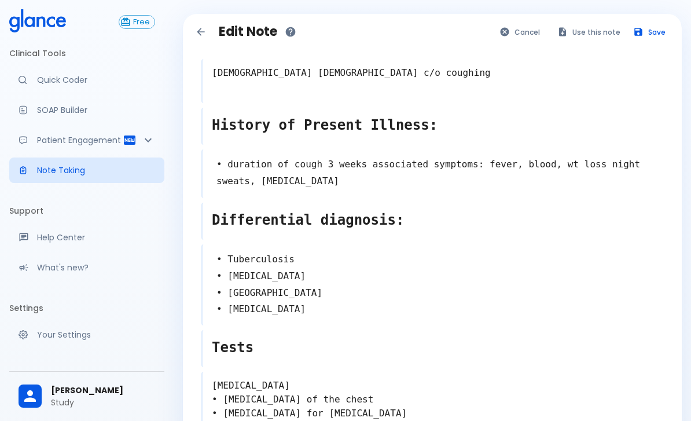
click at [596, 31] on button "Use this note" at bounding box center [589, 32] width 76 height 17
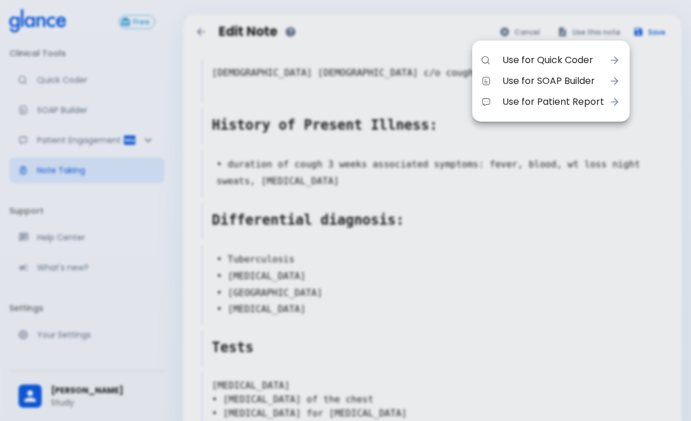
click at [561, 76] on span "Use for SOAP Builder" at bounding box center [553, 81] width 102 height 14
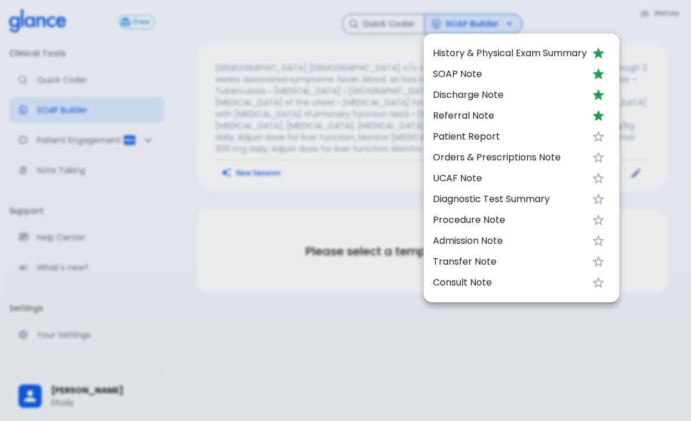
click at [337, 120] on div at bounding box center [345, 210] width 691 height 421
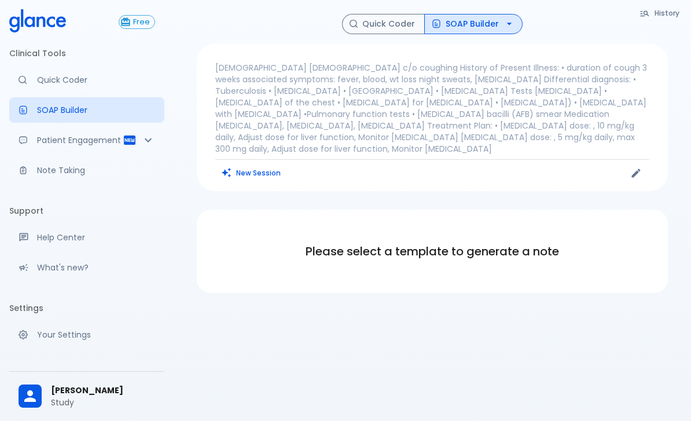
click at [465, 14] on button "SOAP Builder" at bounding box center [473, 24] width 98 height 20
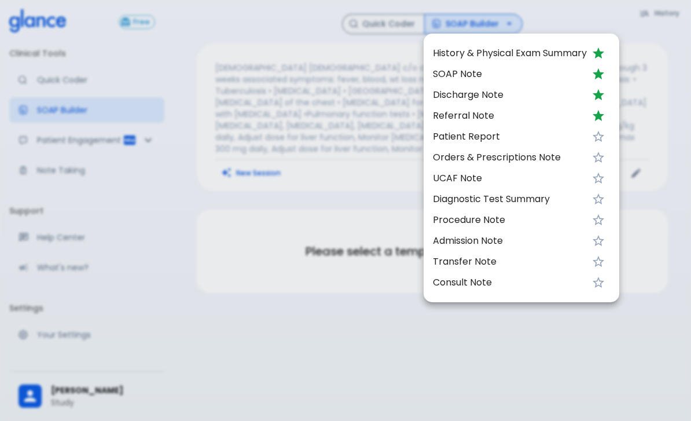
click at [469, 91] on span "Discharge Note" at bounding box center [510, 95] width 154 height 14
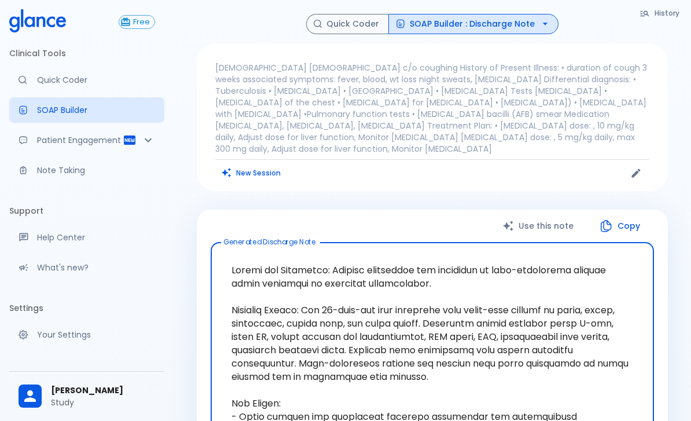
click at [70, 87] on link "Quick Coder" at bounding box center [86, 79] width 155 height 25
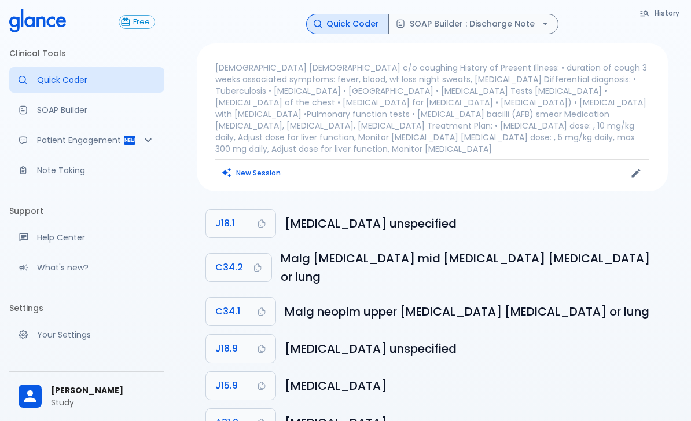
click at [266, 164] on button "New Session" at bounding box center [251, 172] width 72 height 17
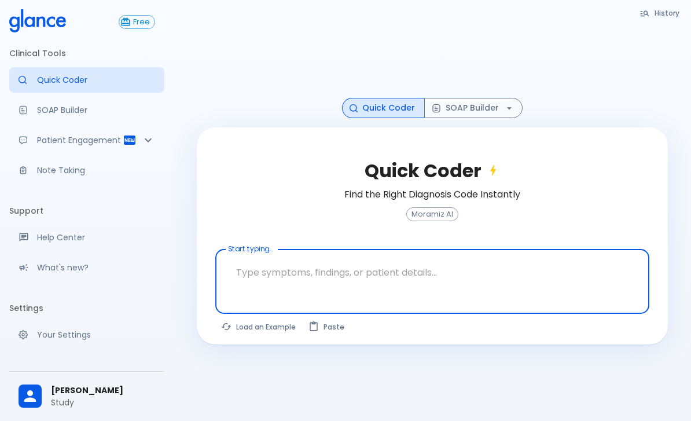
click at [292, 290] on textarea at bounding box center [432, 272] width 418 height 36
